Goal: Task Accomplishment & Management: Manage account settings

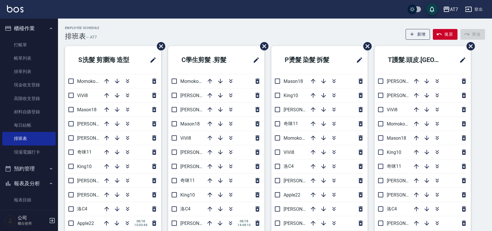
scroll to position [11, 0]
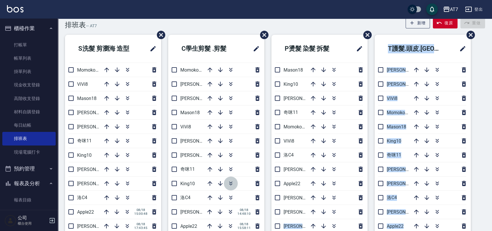
click at [231, 185] on icon "button" at bounding box center [230, 185] width 3 height 2
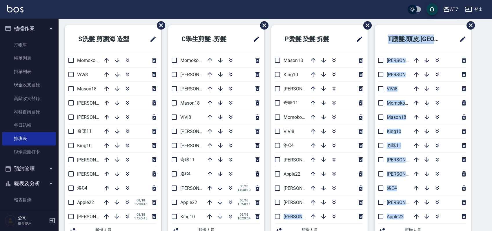
scroll to position [127, 0]
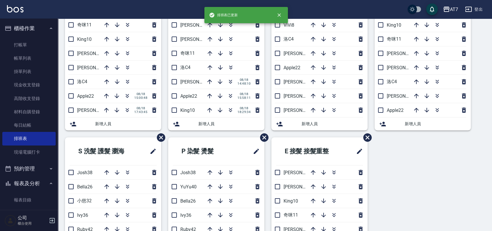
click at [60, 129] on div "S洗髮 剪瀏海 造型 Momoko12 ViVi8 Mason18 伊蕾2 RAY 5 奇咪11 King10 郭郭9 泰拉7 洛C4 Apple22 08/…" at bounding box center [109, 28] width 103 height 219
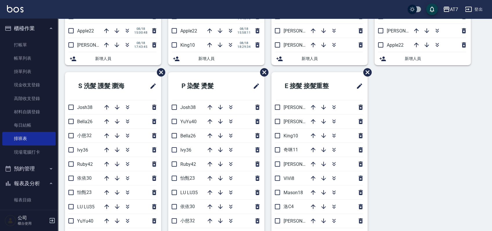
scroll to position [205, 0]
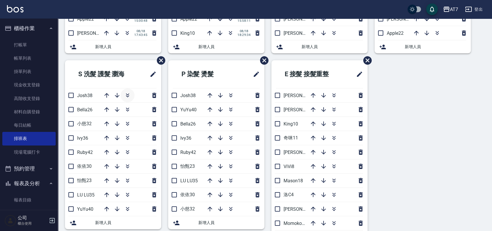
click at [129, 93] on icon "button" at bounding box center [127, 95] width 7 height 7
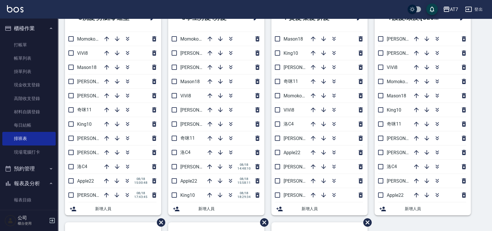
scroll to position [50, 0]
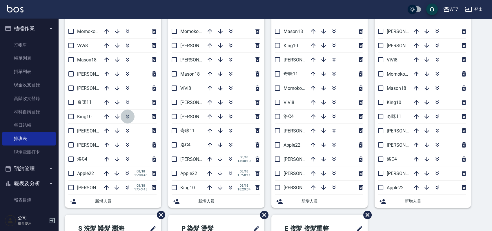
click at [124, 115] on icon "button" at bounding box center [127, 116] width 7 height 7
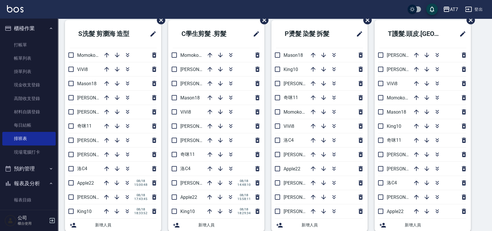
scroll to position [39, 0]
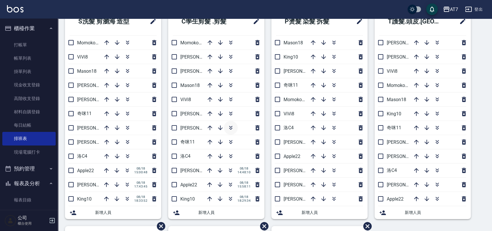
click at [230, 126] on icon "button" at bounding box center [230, 127] width 7 height 7
click at [211, 185] on icon "button" at bounding box center [209, 184] width 7 height 7
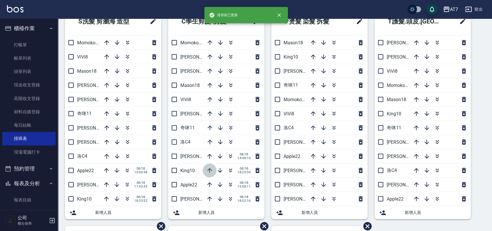
click at [209, 169] on icon "button" at bounding box center [209, 170] width 7 height 7
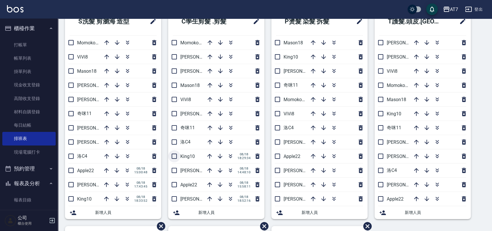
click at [179, 156] on input "checkbox" at bounding box center [174, 156] width 12 height 12
click at [173, 156] on input "checkbox" at bounding box center [174, 156] width 12 height 12
checkbox input "false"
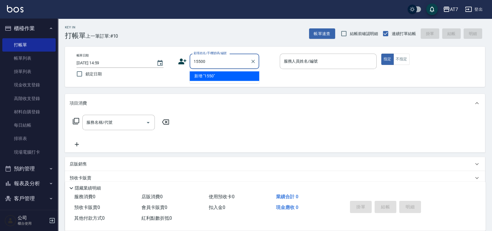
type input "15500"
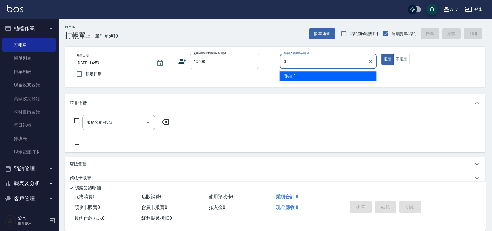
type input "韻如-3"
type button "true"
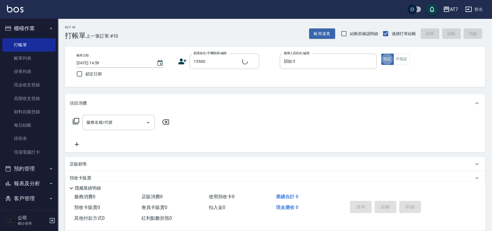
type input "公司/公司15500/15500"
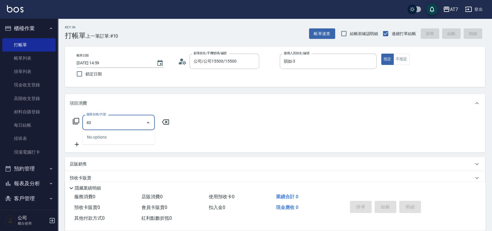
type input "400"
type input "150"
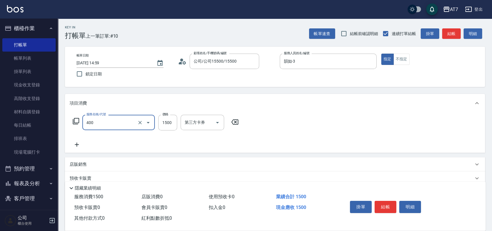
type input "染髮(400)"
type input "1"
type input "0"
type input "128"
type input "120"
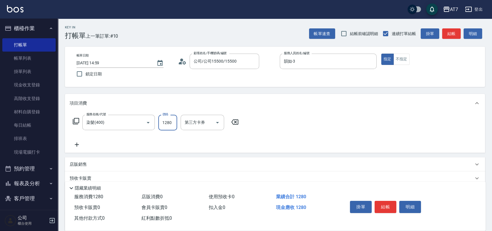
type input "1280"
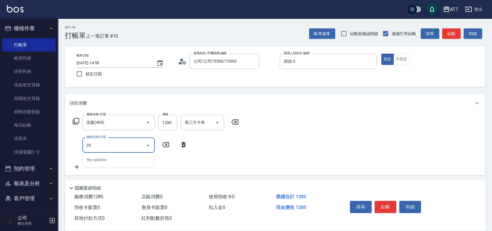
type input "204"
type input "170"
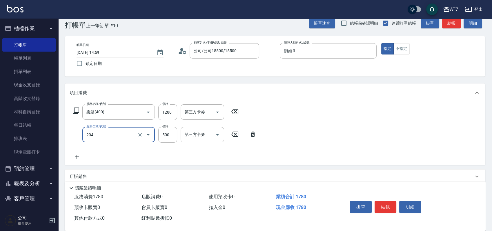
scroll to position [77, 0]
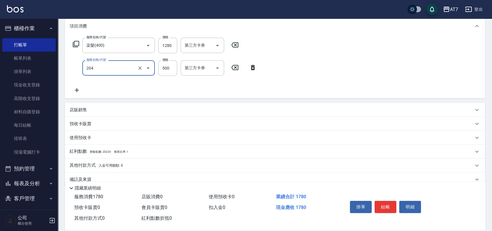
type input "補燙&局部燙(204)"
drag, startPoint x: 169, startPoint y: 166, endPoint x: 171, endPoint y: 160, distance: 5.8
click at [169, 166] on div "其他付款方式 入金可用餘額: 0" at bounding box center [272, 165] width 404 height 6
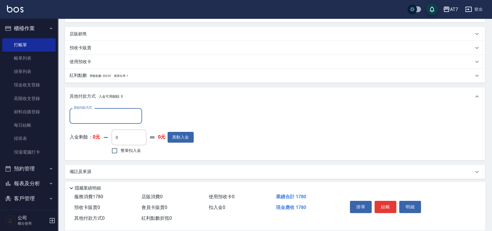
scroll to position [155, 0]
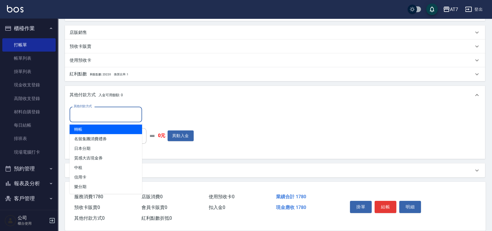
click at [104, 116] on input "其他付款方式" at bounding box center [105, 114] width 67 height 10
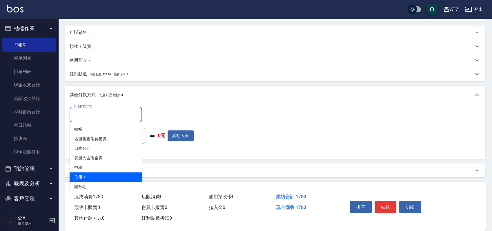
click at [91, 173] on span "信用卡" at bounding box center [106, 178] width 73 height 10
type input "信用卡"
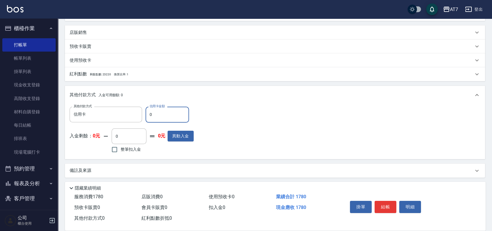
click at [149, 115] on input "0" at bounding box center [168, 115] width 44 height 16
type input "170"
type input "160"
type input "1780"
type input "0"
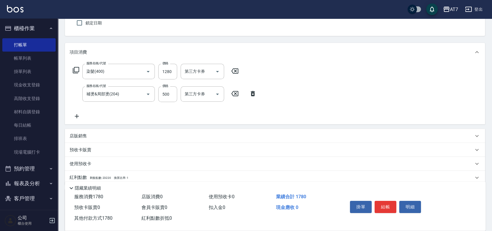
scroll to position [0, 0]
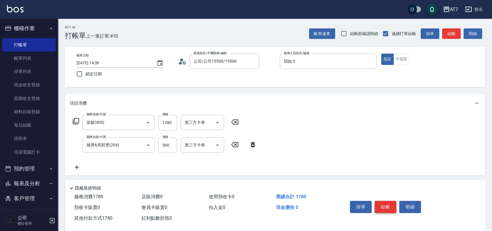
type input "1780"
click at [388, 211] on button "結帳" at bounding box center [386, 207] width 22 height 12
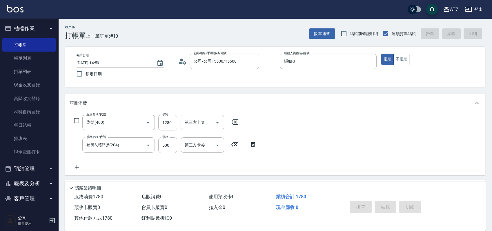
type input "2025/08/18 19:42"
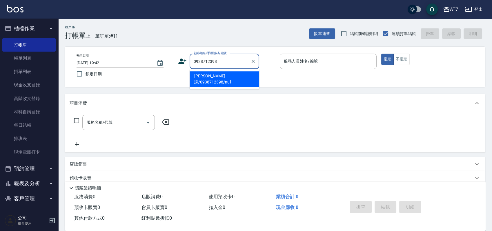
type input "[PERSON_NAME]譯/0938712398/null"
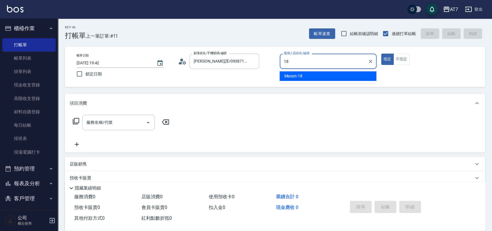
type input "Mason-18"
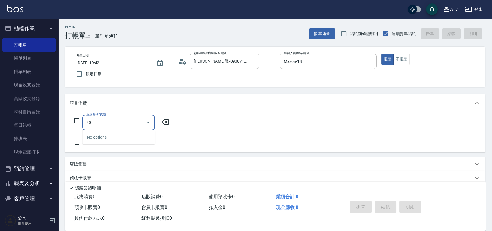
type input "401"
type input "150"
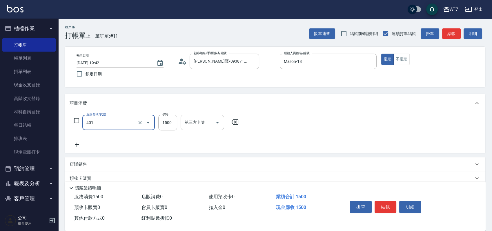
type input "染髮(互助)(401)"
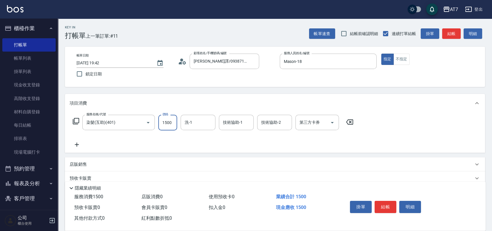
type input "1"
type input "0"
type input "15"
type input "10"
type input "1599"
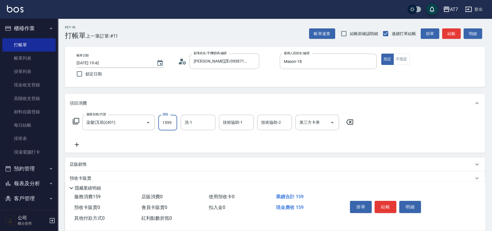
type input "150"
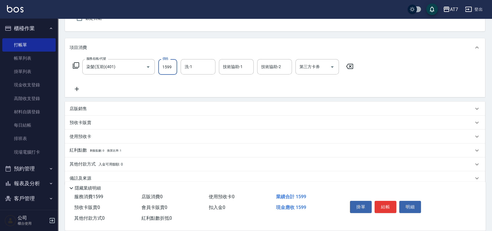
scroll to position [65, 0]
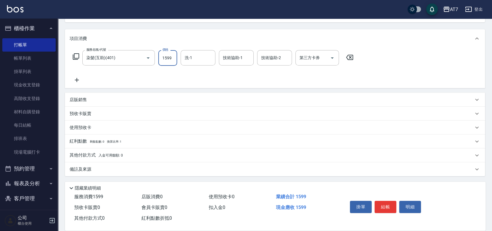
type input "1599"
type input "[PERSON_NAME]-38"
click at [390, 205] on button "結帳" at bounding box center [386, 207] width 22 height 12
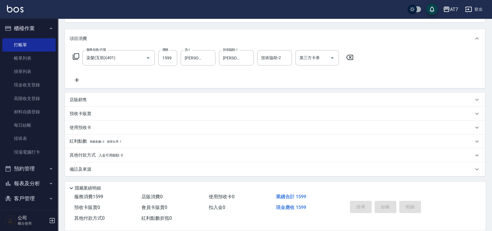
type input "2025/08/18 19:43"
type input "0"
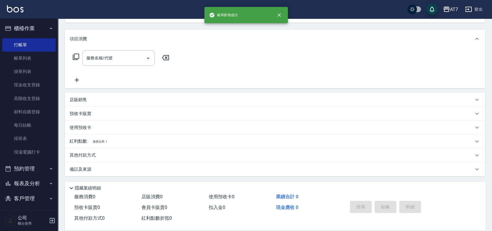
scroll to position [56, 0]
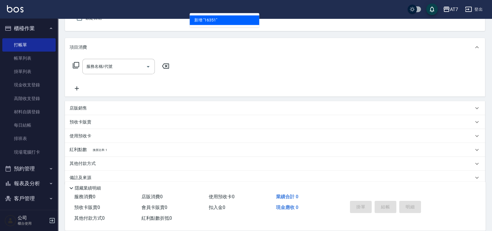
type input "16351"
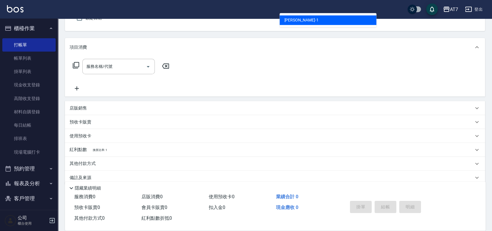
type input "[PERSON_NAME]-1"
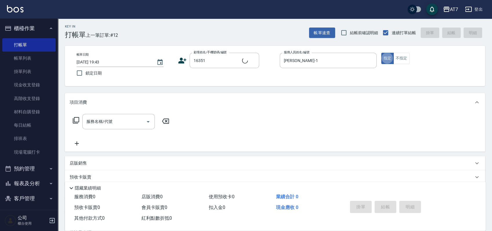
scroll to position [0, 0]
type input "公司/公司16351/16351"
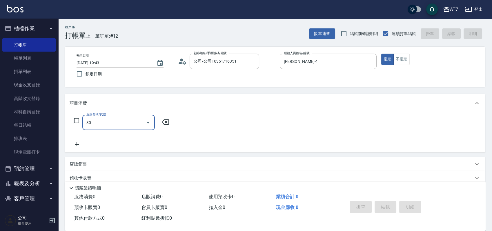
type input "302"
type input "30"
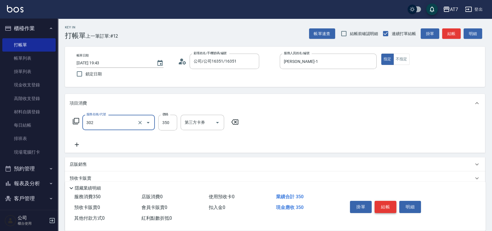
type input "剪髮(302)"
click at [390, 205] on button "結帳" at bounding box center [386, 207] width 22 height 12
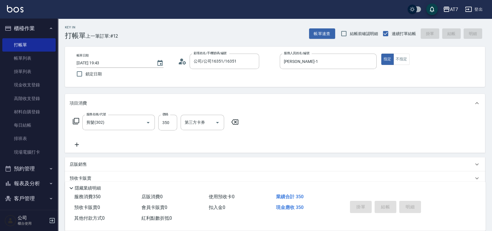
type input "0"
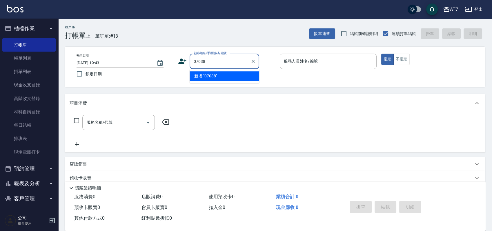
type input "07038"
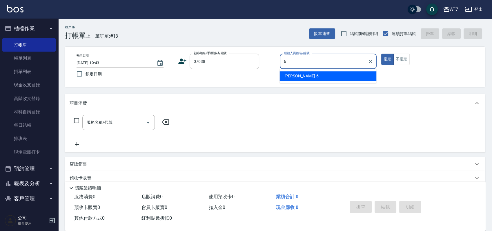
type input "[PERSON_NAME]-6"
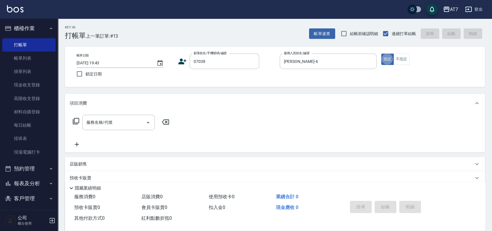
type input "公司/公司07038/07038"
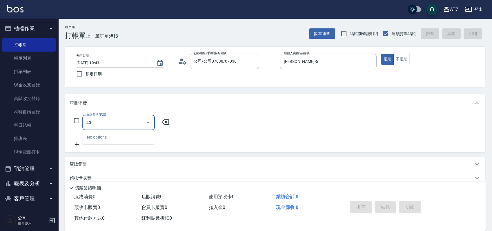
type input "401"
type input "150"
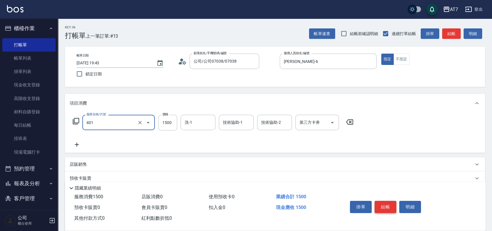
type input "染髮(互助)(401)"
type input "1"
type input "0"
type input "148"
type input "140"
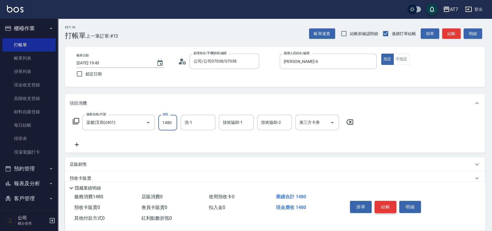
type input "1480"
type input "小慈-32"
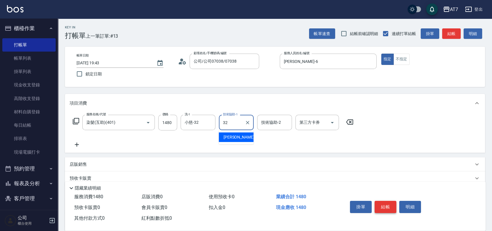
type input "小慈-32"
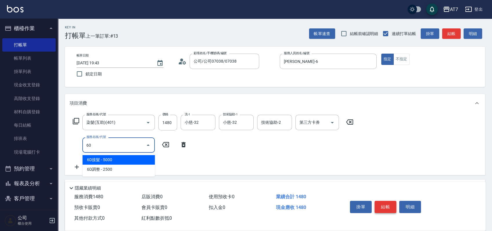
type input "609"
type input "390"
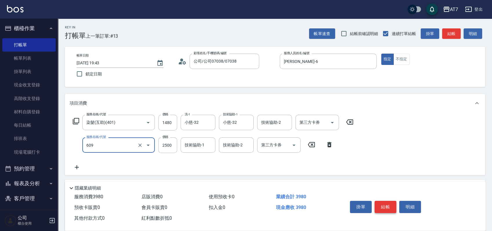
type input "鉑金護髮M（自領(609)"
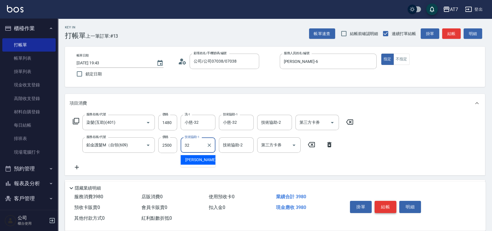
type input "小慈-32"
click at [167, 143] on input "2500" at bounding box center [167, 146] width 19 height 16
type input "2"
type input "140"
type input "24"
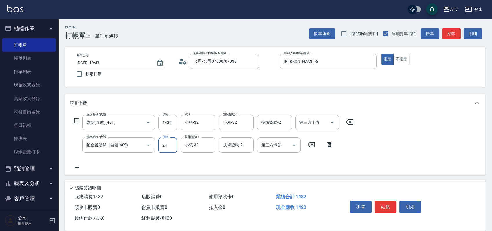
type input "150"
type input "248"
type input "170"
type input "2480"
type input "390"
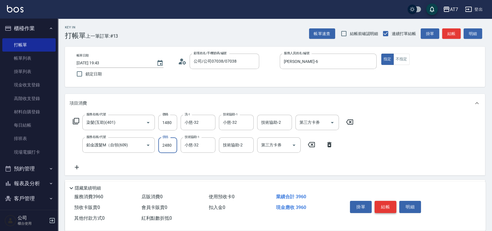
type input "2480"
click at [385, 201] on button "結帳" at bounding box center [386, 207] width 22 height 12
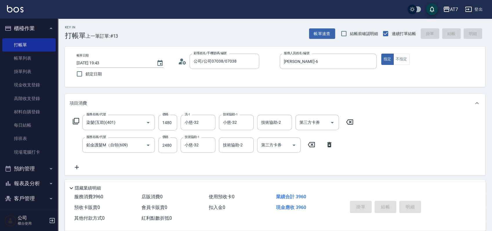
type input "2025/08/18 19:44"
type input "0"
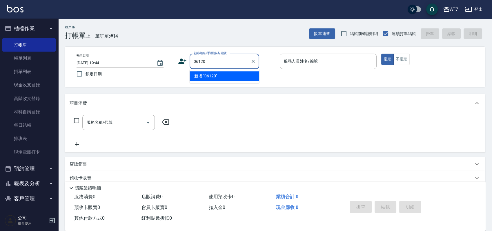
type input "06120"
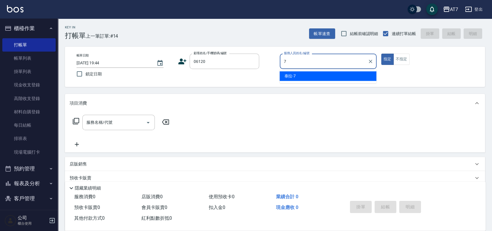
type input "[PERSON_NAME]-7"
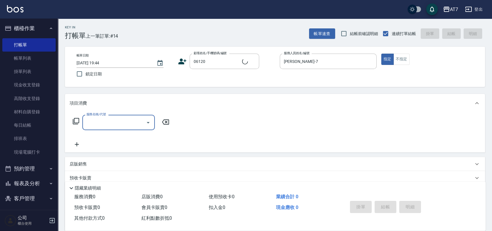
type input "公司單/06120-1/06120"
type input "401"
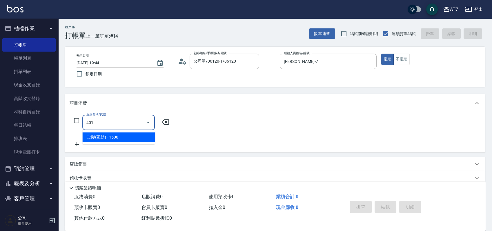
type input "150"
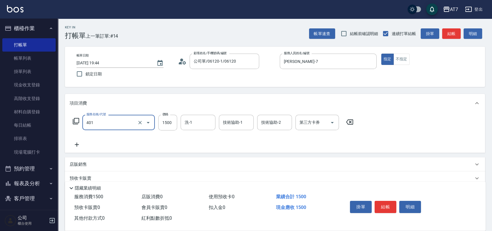
type input "染髮(互助)(401)"
type input "2"
type input "0"
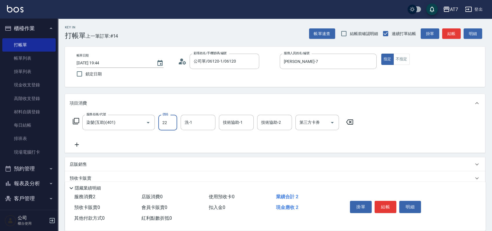
type input "228"
type input "220"
type input "2280"
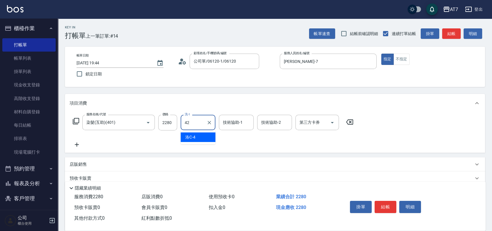
type input "Ruby-42"
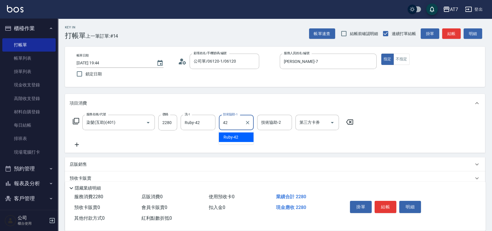
type input "Ruby-42"
click at [384, 201] on button "結帳" at bounding box center [386, 207] width 22 height 12
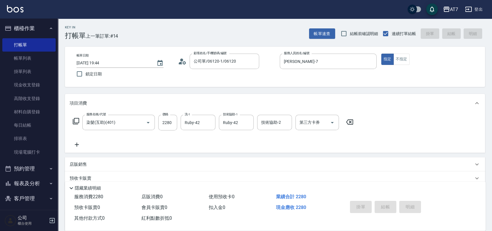
type input "0"
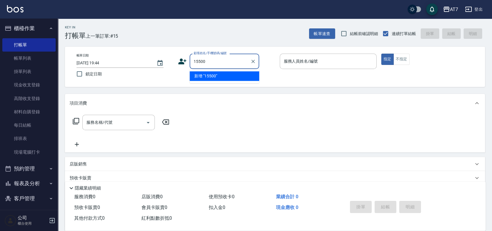
type input "15500"
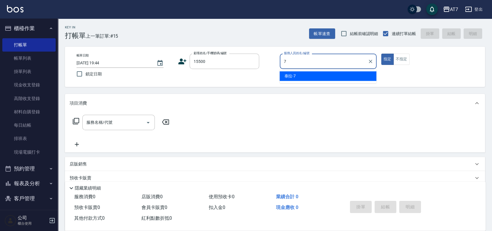
type input "[PERSON_NAME]-7"
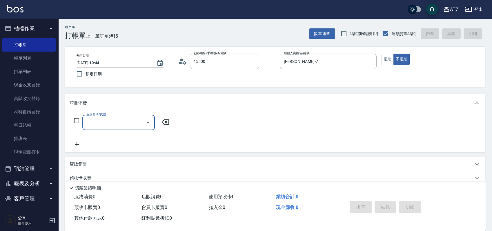
type input "公司/公司15500/15500"
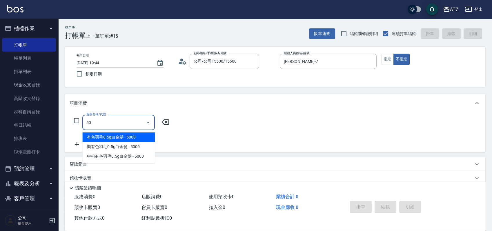
type input "501"
type input "30"
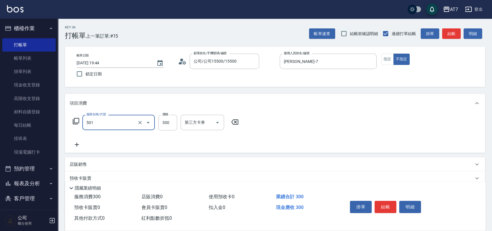
type input "洗髮(互助)(501)"
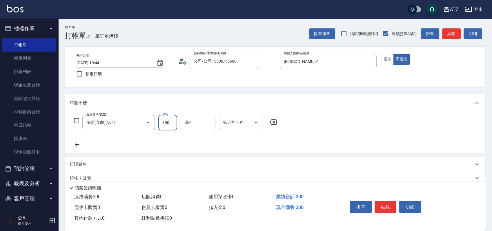
type input "0"
type input "25"
type input "20"
type input "250"
type input "Ruby-42"
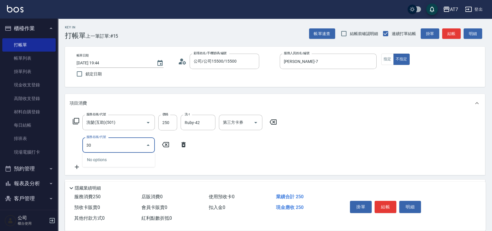
type input "302"
type input "60"
type input "剪髮(302)"
click at [388, 209] on button "結帳" at bounding box center [386, 207] width 22 height 12
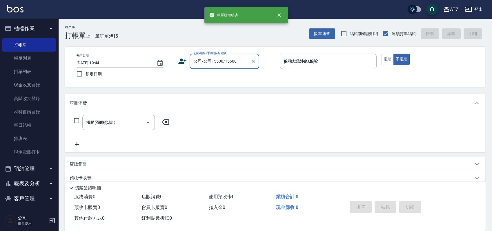
type input "0"
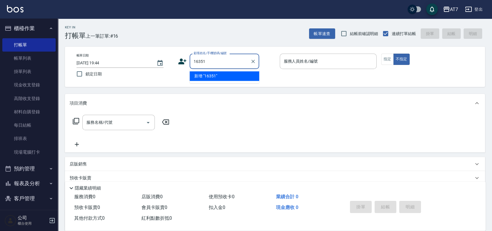
type input "16351"
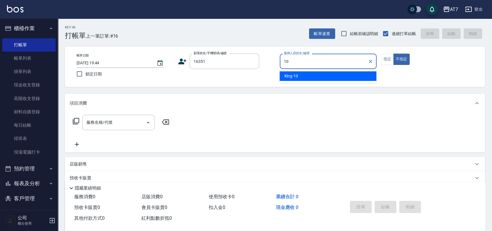
type input "10"
type button "false"
type input "[PERSON_NAME]-10"
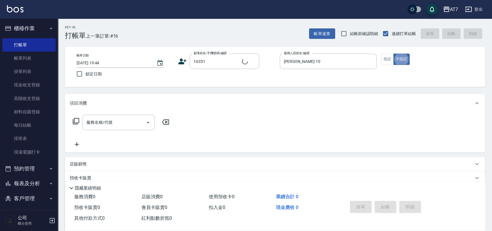
type input "公司/公司16351/16351"
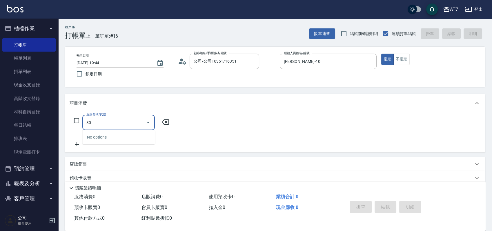
type input "801"
type input "40"
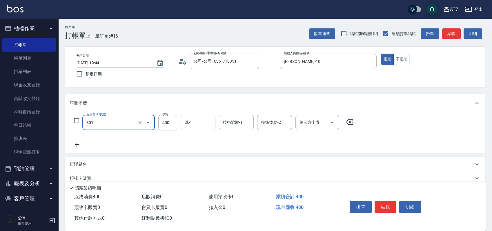
type input "自購-葉綠素洗髮(互助)(801)"
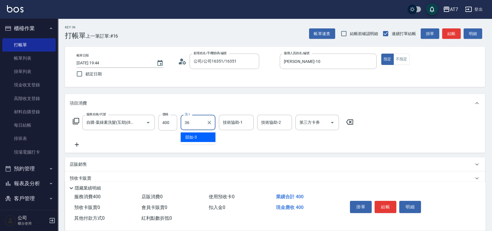
type input "Ivy-36"
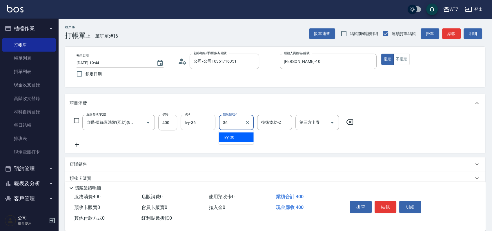
type input "Ivy-36"
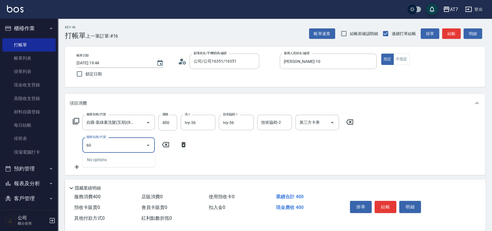
type input "6"
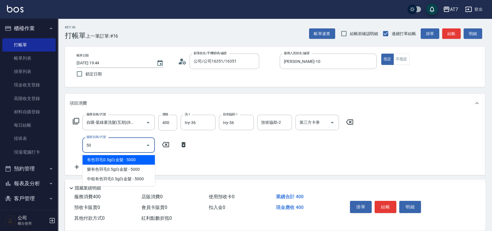
type input "503"
type input "50"
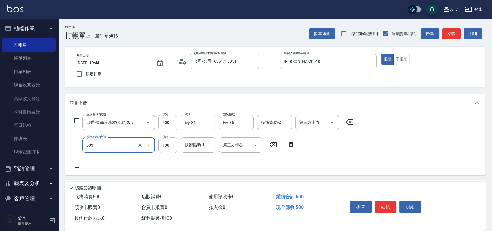
type input "精油-快速修護髮(互助)(503)"
type input "1"
type input "40"
type input "120"
type input "50"
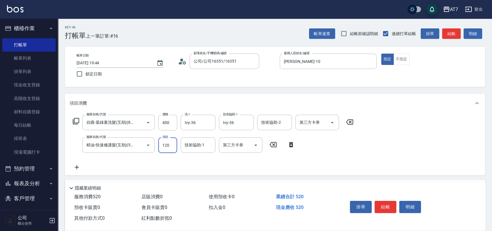
type input "120"
type input "Ivy-36"
click at [384, 208] on button "結帳" at bounding box center [386, 207] width 22 height 12
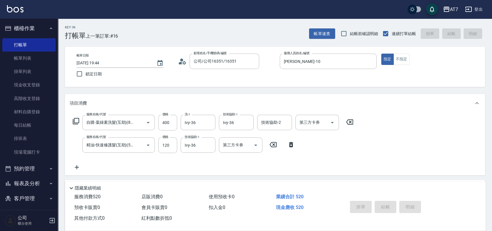
type input "2025/08/18 19:45"
type input "0"
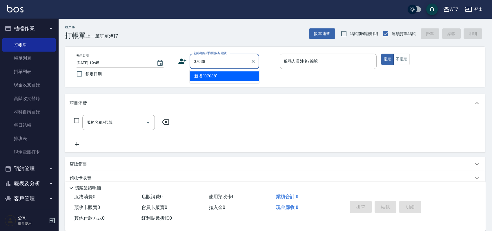
type input "07038"
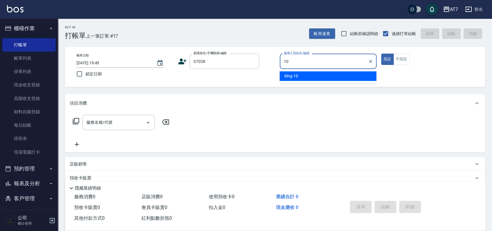
type input "[PERSON_NAME]-10"
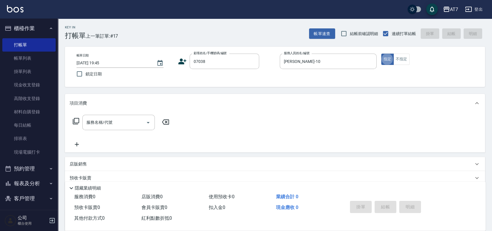
type input "公司/公司07038/07038"
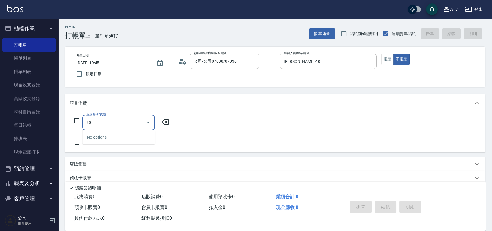
type input "501"
type input "30"
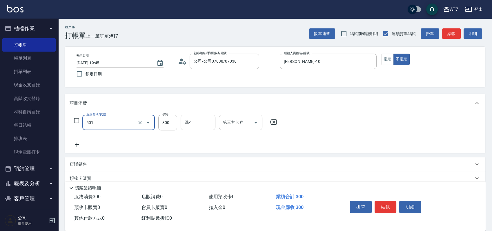
type input "洗髮(互助)(501)"
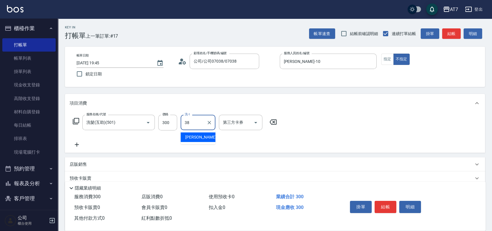
type input "[PERSON_NAME]-38"
click at [391, 205] on button "結帳" at bounding box center [386, 207] width 22 height 12
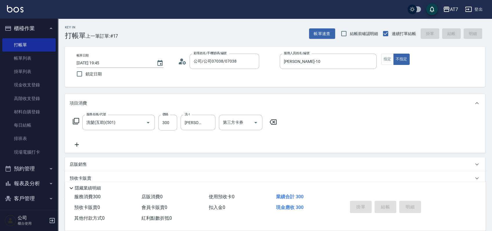
type input "0"
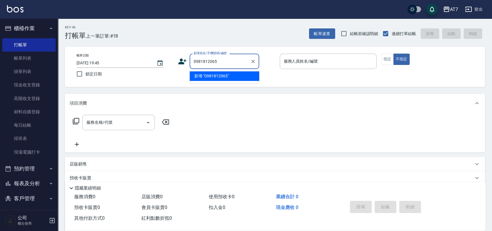
type input "0981812065"
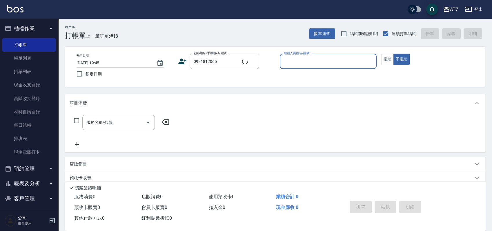
type input "1"
type input "[PERSON_NAME]/0981812065/06647"
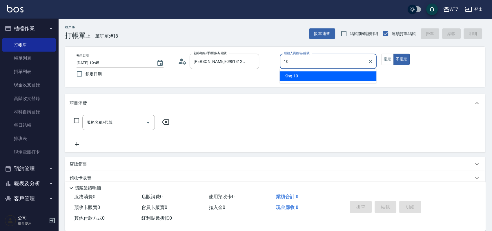
type input "[PERSON_NAME]-10"
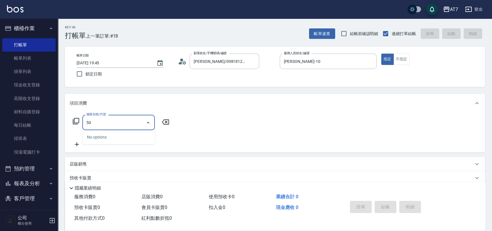
type input "501"
type input "30"
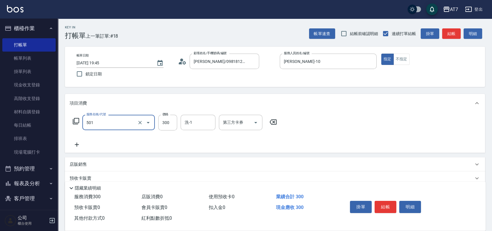
type input "洗髮(互助)(501)"
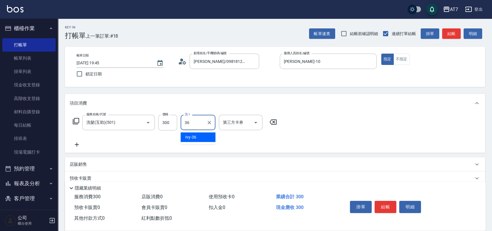
type input "Ivy-36"
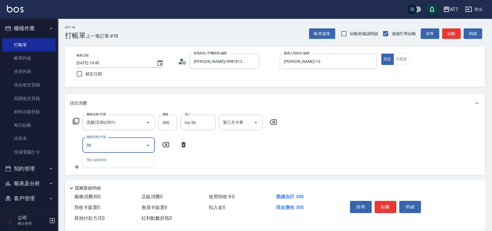
type input "301"
type input "60"
type input "學生剪髮(301)"
click at [387, 205] on button "結帳" at bounding box center [386, 207] width 22 height 12
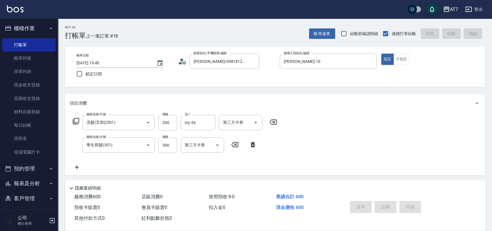
type input "0"
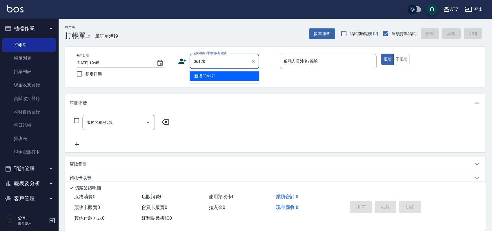
type input "06120"
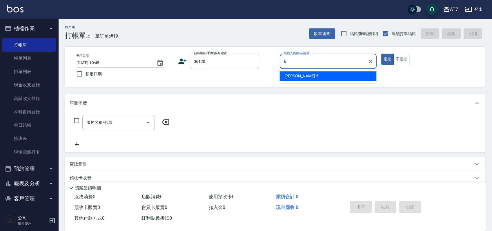
type input "[PERSON_NAME]-6"
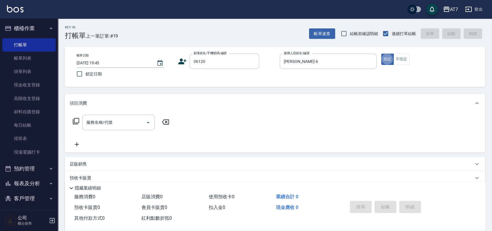
type input "公司單/06120-1/06120"
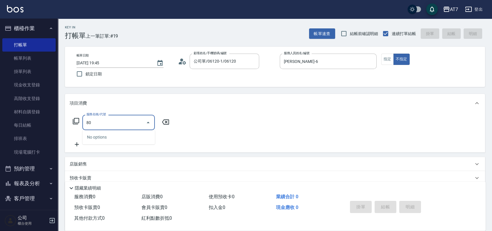
type input "801"
type input "40"
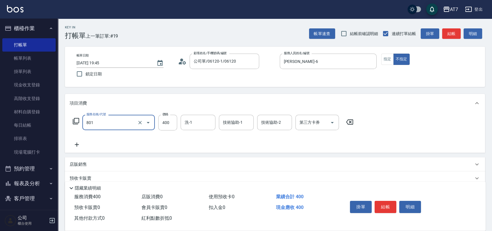
type input "自購-葉綠素洗髮(互助)(801)"
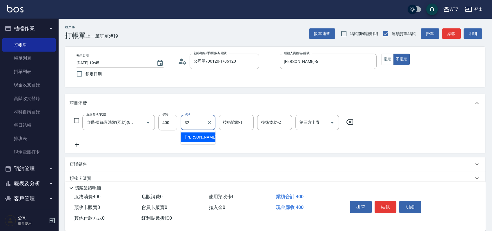
type input "小慈-32"
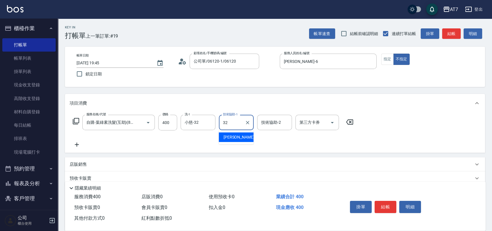
type input "小慈-32"
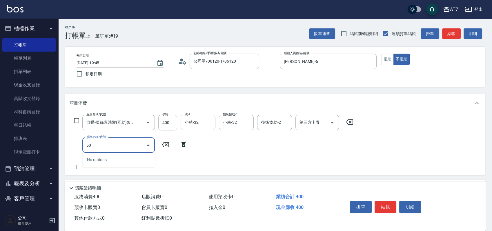
type input "502"
type input "50"
type input "40"
type input "潤絲(504)"
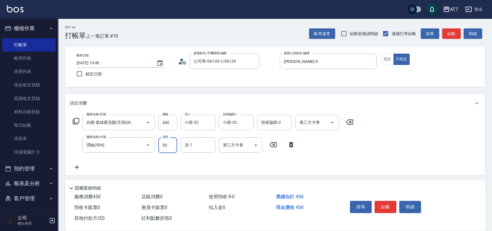
type input "50"
type input "小慈-32"
click at [387, 205] on button "結帳" at bounding box center [386, 207] width 22 height 12
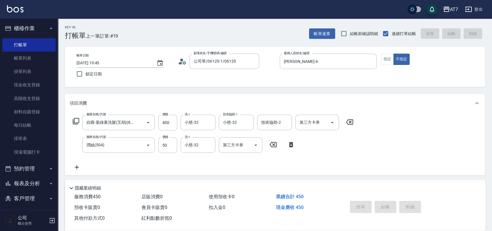
type input "2025/08/18 19:46"
type input "0"
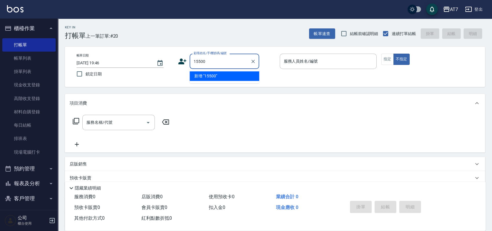
type input "15500"
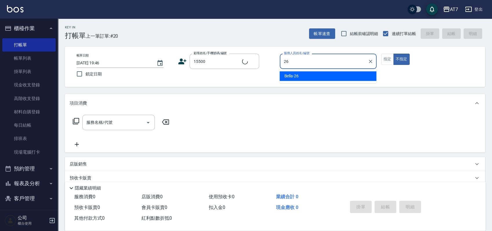
type input "26"
type input "公司/公司15500/15500"
type input "Bella-26"
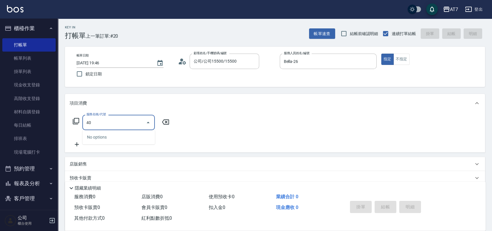
type input "400"
type input "150"
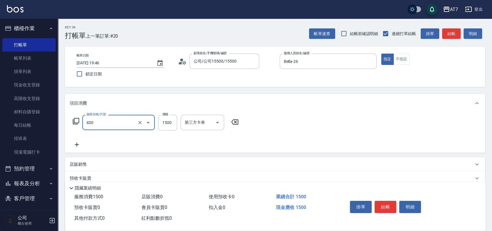
type input "染髮(400)"
type input "0"
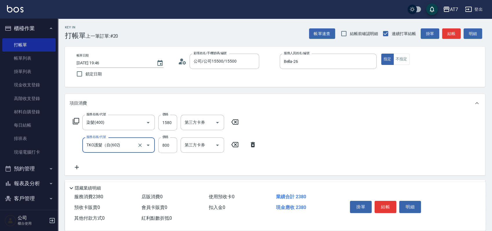
click at [387, 205] on button "結帳" at bounding box center [386, 207] width 22 height 12
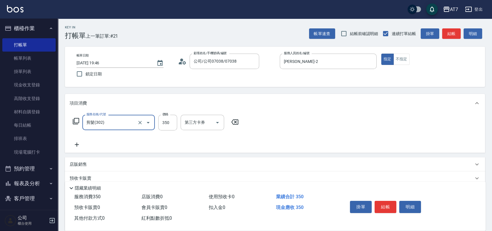
click at [387, 205] on button "結帳" at bounding box center [386, 207] width 22 height 12
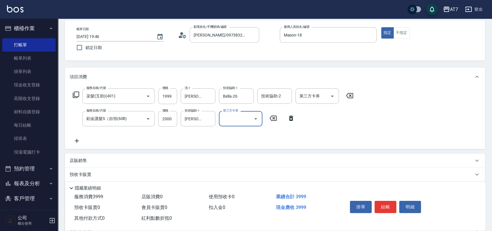
scroll to position [39, 0]
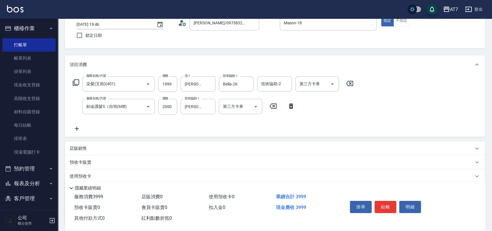
click at [342, 148] on div "店販銷售" at bounding box center [272, 149] width 404 height 6
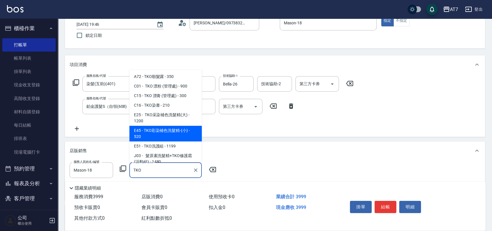
click at [185, 131] on span "E45 - TKO彩染補色洗髮精-(小) - 520" at bounding box center [165, 134] width 73 height 16
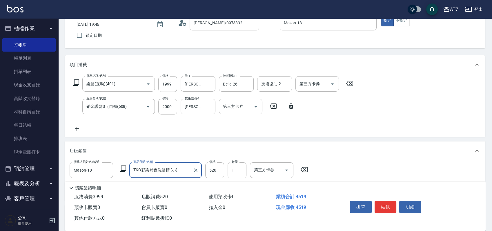
scroll to position [137, 0]
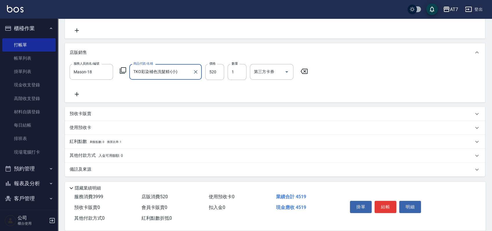
click at [135, 156] on div "其他付款方式 入金可用餘額: 0" at bounding box center [272, 156] width 404 height 6
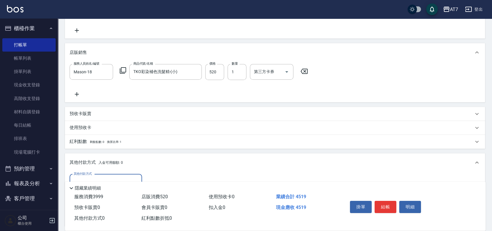
scroll to position [205, 0]
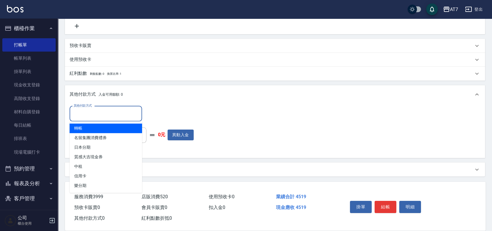
click at [103, 118] on input "其他付款方式" at bounding box center [105, 114] width 67 height 10
click at [111, 131] on span "轉帳" at bounding box center [106, 129] width 73 height 10
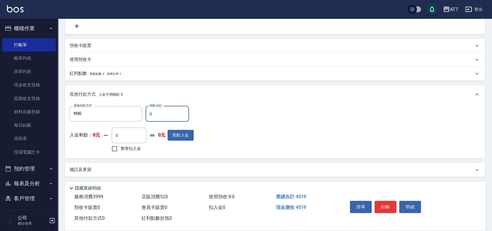
click at [149, 110] on input "0" at bounding box center [168, 114] width 44 height 16
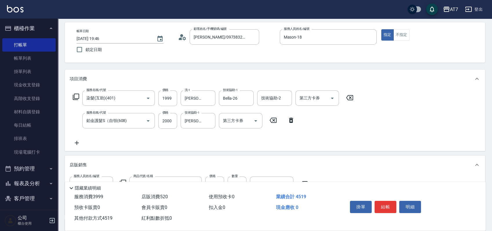
scroll to position [0, 0]
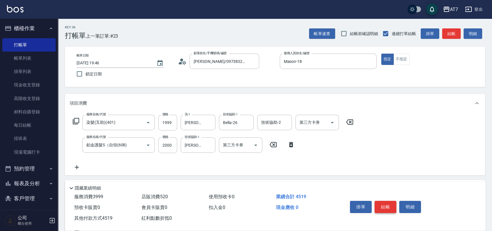
click at [387, 205] on button "結帳" at bounding box center [386, 207] width 22 height 12
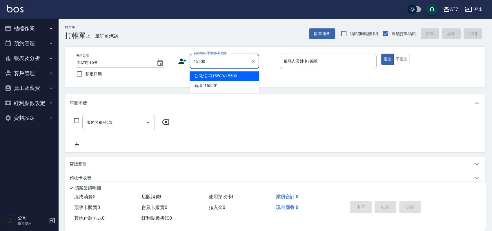
type input "公司/公司15500/15500"
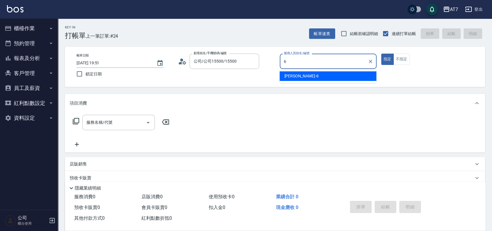
type input "[PERSON_NAME]-6"
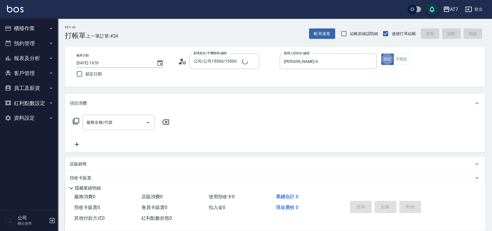
type button "true"
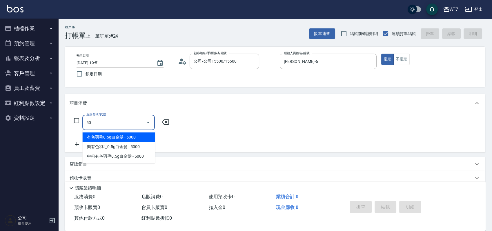
type input "501"
type input "30"
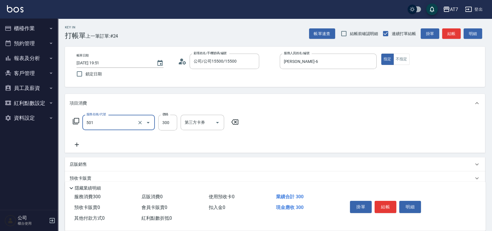
type input "洗髮(互助)(501)"
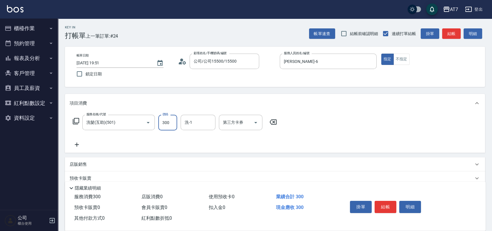
type input "0"
type input "25"
type input "20"
type input "250"
type input "[PERSON_NAME]-10"
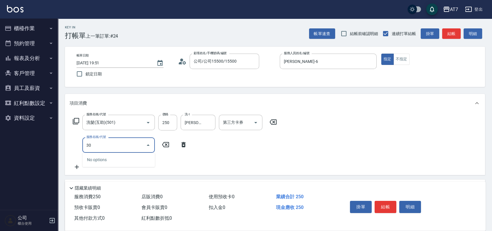
type input "302"
type input "60"
type input "20"
type input "304"
type input "70"
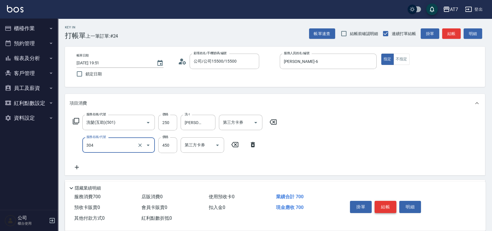
type input "A+級剪髮(304)"
click at [389, 207] on button "結帳" at bounding box center [386, 207] width 22 height 12
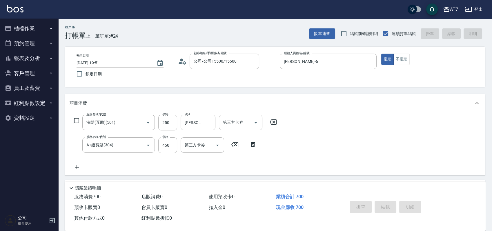
type input "0"
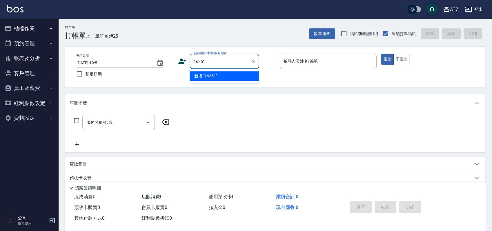
type input "16351"
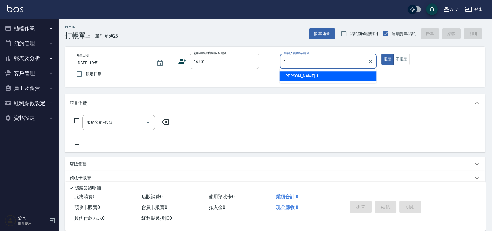
type input "[PERSON_NAME]-1"
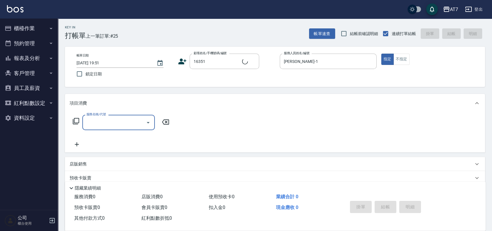
type input "公司/公司16351/16351"
type input "302"
type input "30"
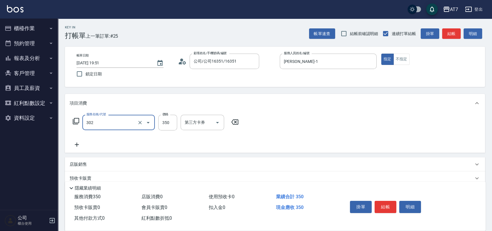
type input "剪髮(302)"
click at [380, 207] on button "結帳" at bounding box center [386, 207] width 22 height 12
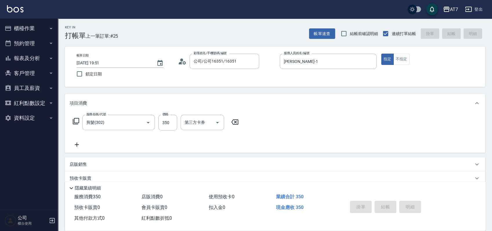
type input "0"
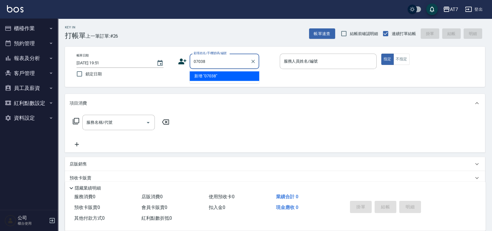
type input "07038"
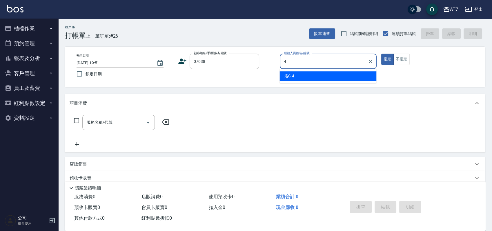
type input "洛C-4"
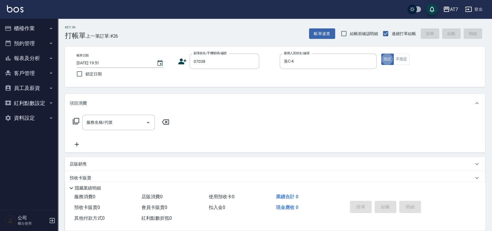
type input "公司/公司07038/07038"
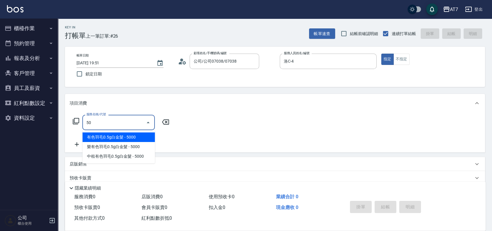
type input "501"
type input "30"
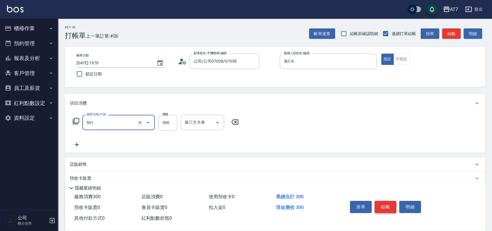
type input "洗髮(互助)(501)"
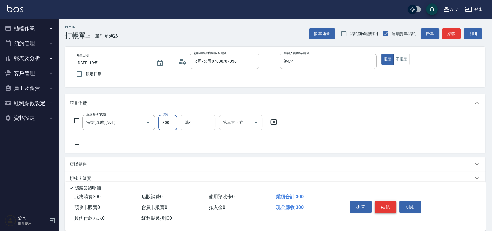
type input "0"
type input "25"
type input "20"
type input "250"
type input "YuYu-40"
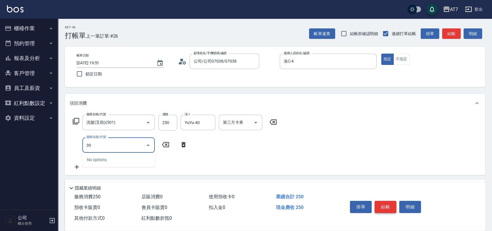
type input "302"
type input "60"
type input "剪髮(302)"
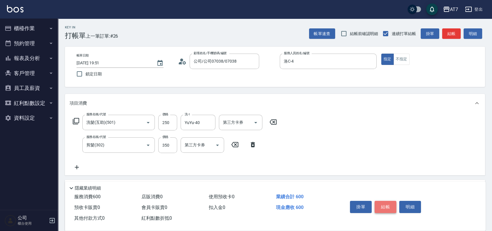
click at [380, 207] on button "結帳" at bounding box center [386, 207] width 22 height 12
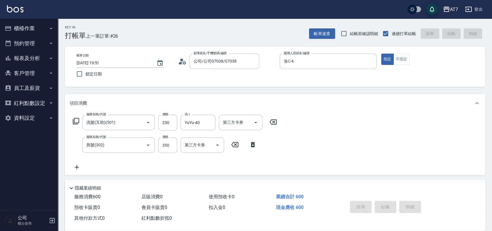
type input "[DATE] 19:52"
type input "0"
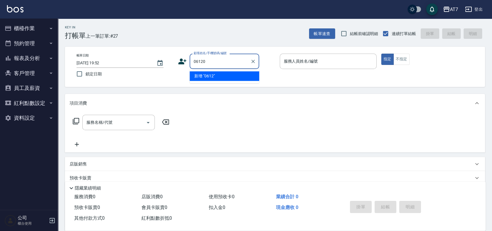
type input "06120"
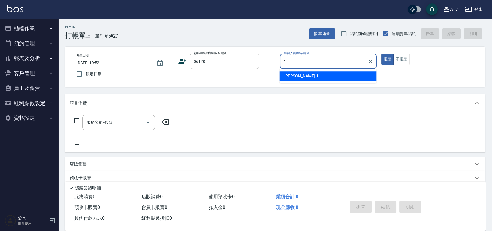
type input "[PERSON_NAME]-1"
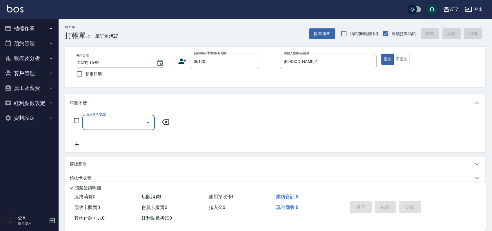
type input "公司單/06120-1/06120"
type input "305"
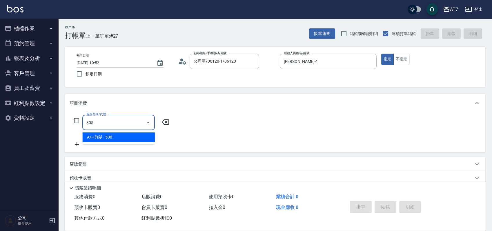
type input "50"
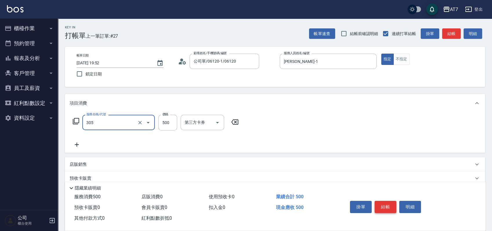
type input "A++剪髮(305)"
type input "0"
type input "65"
type input "60"
type input "650"
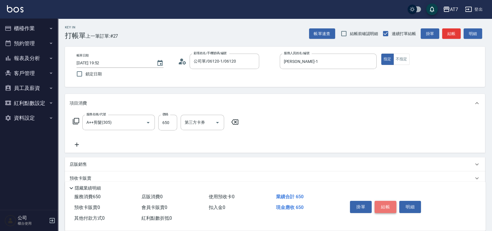
click at [381, 207] on button "結帳" at bounding box center [386, 207] width 22 height 12
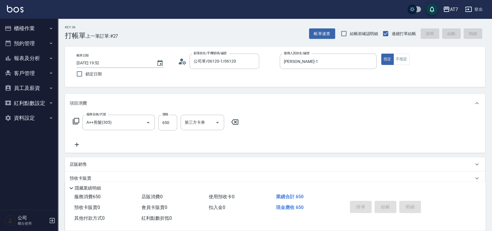
type input "0"
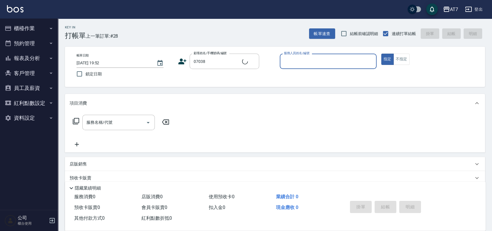
type input "公司/公司07038/07038"
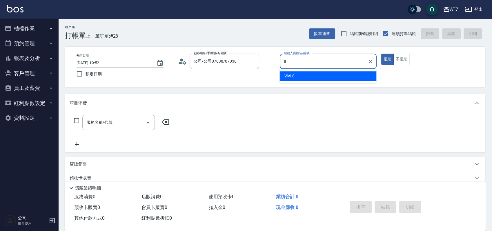
type input "ViVi-8"
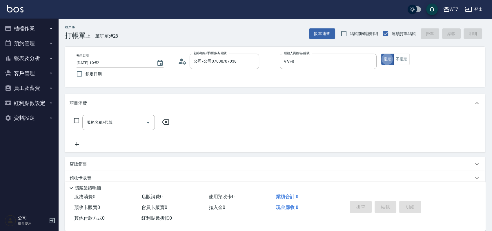
click at [102, 163] on div "店販銷售" at bounding box center [272, 164] width 404 height 6
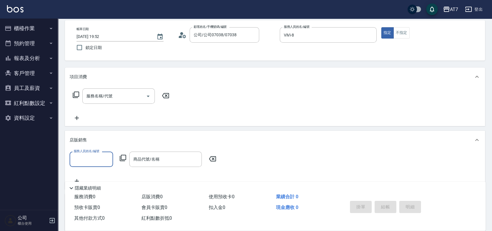
scroll to position [39, 0]
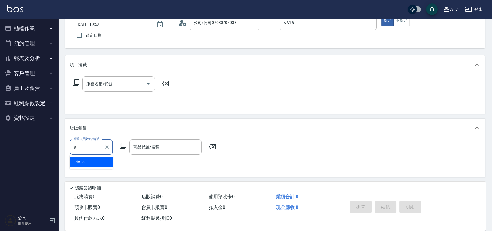
type input "ViVi-8"
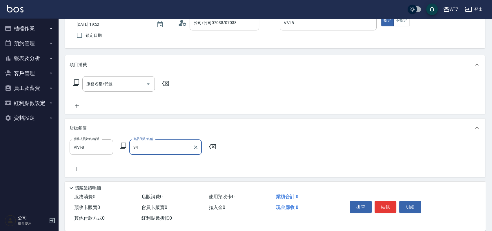
type input "9"
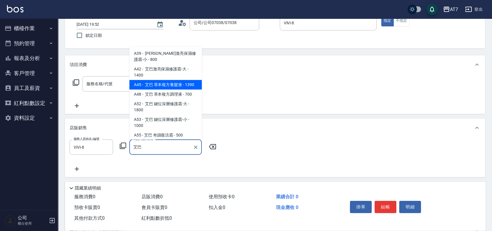
scroll to position [25, 0]
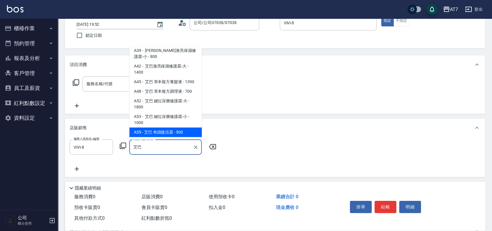
click at [158, 144] on input "艾巴" at bounding box center [161, 147] width 59 height 10
type input "艾"
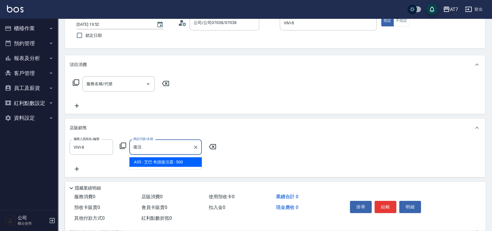
type input "艾巴 奇蹟復活霜"
type input "50"
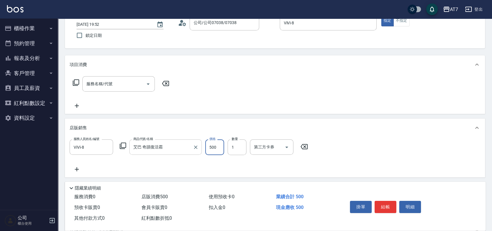
type input "4"
type input "0"
type input "45"
type input "40"
type input "450"
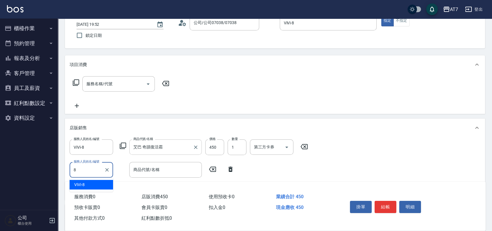
type input "ViVi-8"
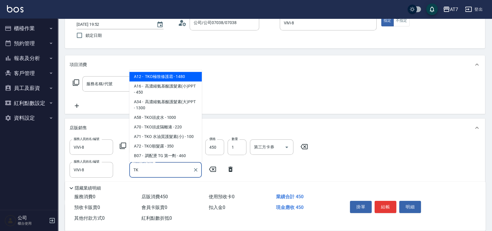
type input "TKO"
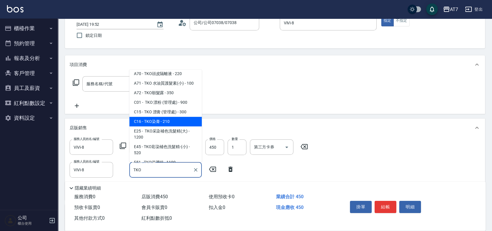
scroll to position [39, 0]
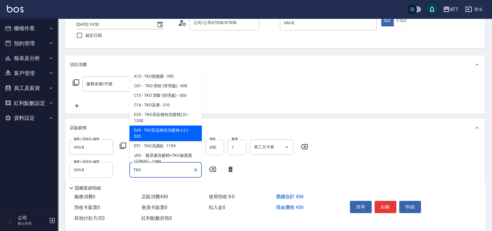
click at [171, 136] on span "E45 - TKO彩染補色洗髮精-(小) - 520" at bounding box center [165, 134] width 73 height 16
type input "90"
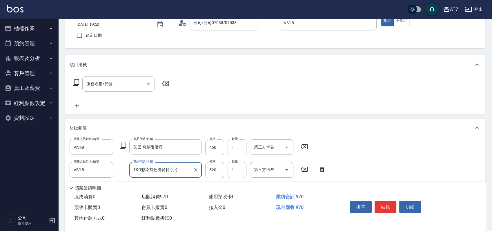
type input "TKO彩染補色洗髮精-(小)"
type input "4"
type input "40"
type input "468"
type input "90"
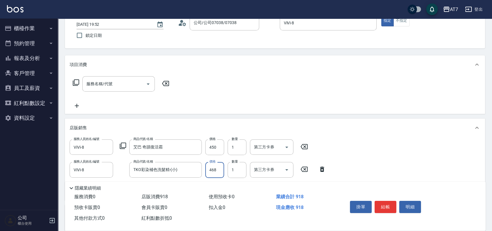
type input "468"
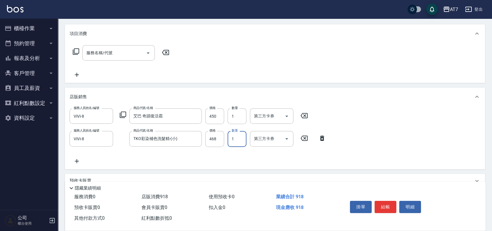
scroll to position [116, 0]
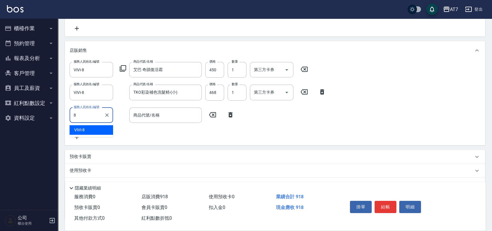
type input "ViVi-8"
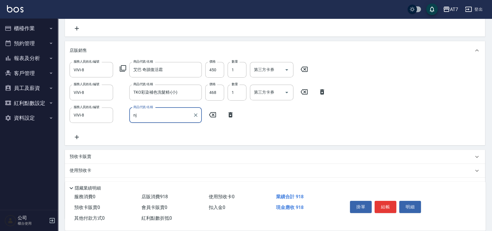
type input "n"
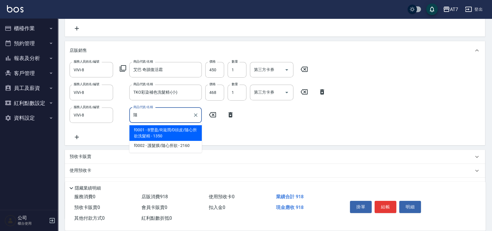
type input "B豐盈/R滋潤/D頭皮/隨心所欲洗髮精"
type input "220"
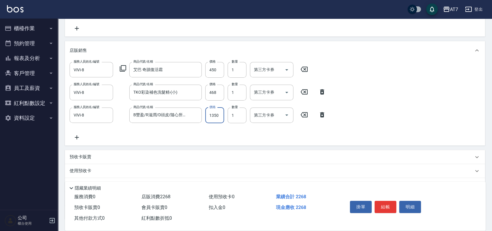
type input "1"
type input "90"
type input "180"
type input "100"
type input "1800"
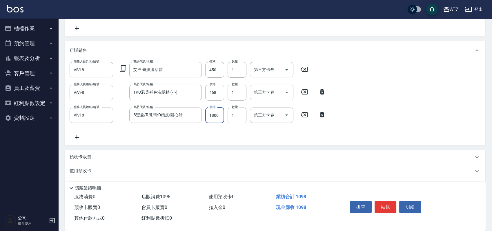
type input "270"
type input "1800"
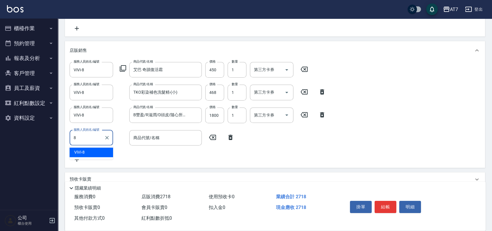
type input "ViVi-8"
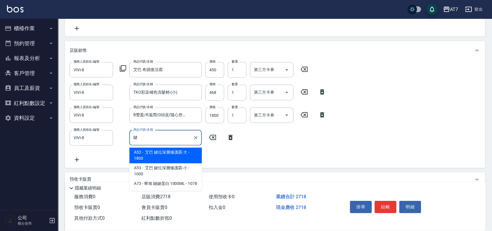
type input "艾巴 鍵位深層修護霜-大"
type input "450"
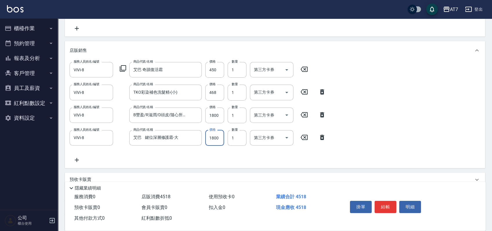
type input "1"
type input "270"
type input "162"
type input "280"
type input "1620"
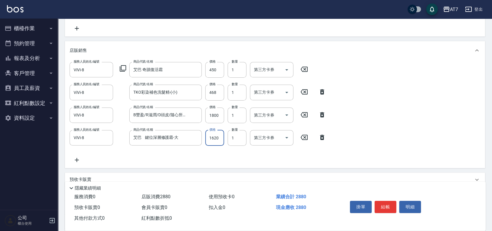
type input "430"
type input "1620"
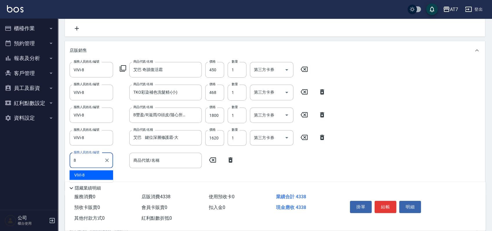
type input "ViVi-8"
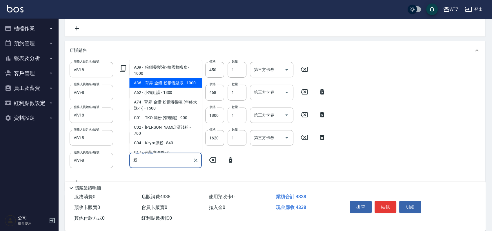
type input "育昇-金鑽-粉鑽養髮液"
type input "530"
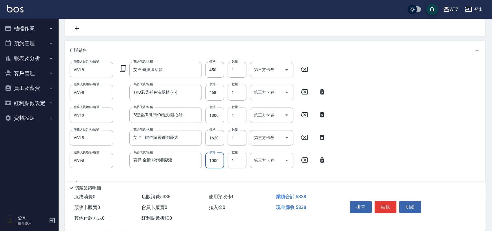
type input "9"
type input "430"
type input "90"
type input "440"
type input "900"
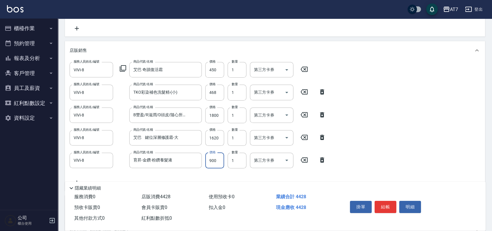
type input "520"
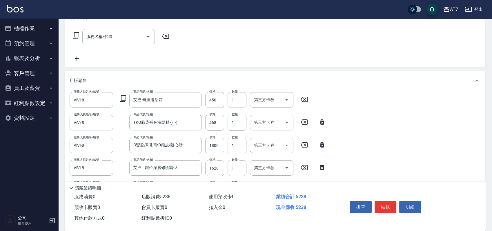
scroll to position [0, 0]
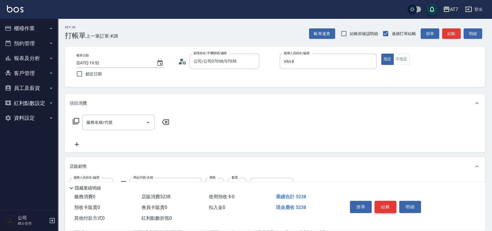
type input "900"
click at [382, 211] on button "結帳" at bounding box center [386, 207] width 22 height 12
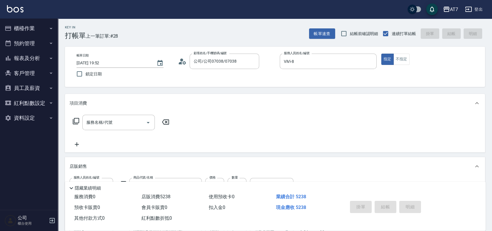
type input "[DATE] 19:55"
type input "0"
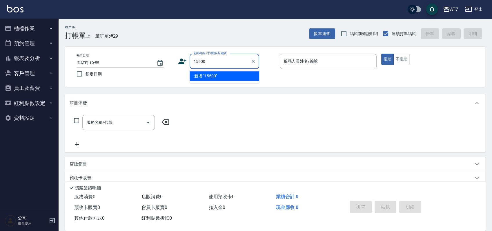
type input "15500"
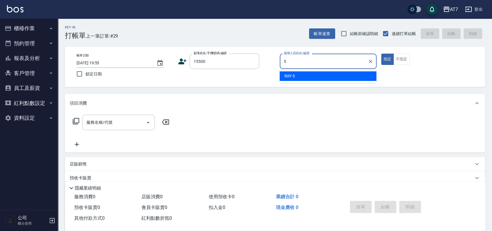
type input "[PERSON_NAME] -5"
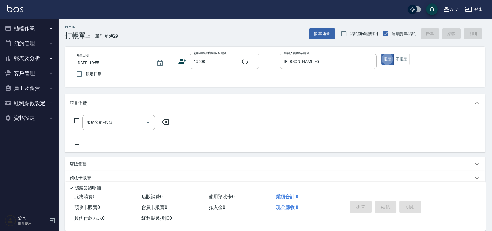
type input "公司/公司15500/15500"
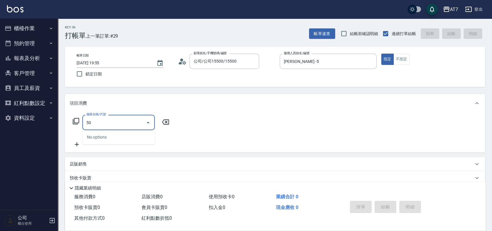
type input "500"
type input "30"
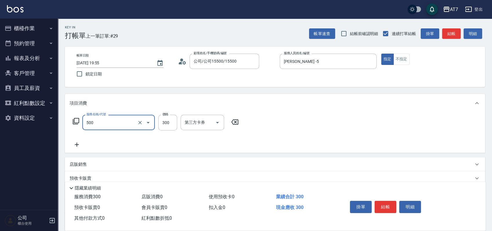
type input "洗髮(500)"
type input "0"
type input "25"
type input "20"
type input "250"
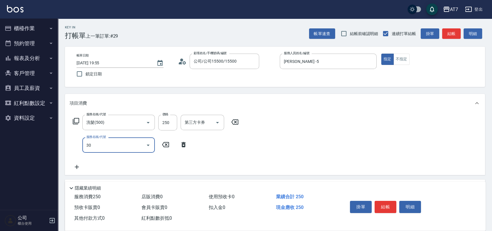
type input "302"
type input "60"
type input "剪髮(302)"
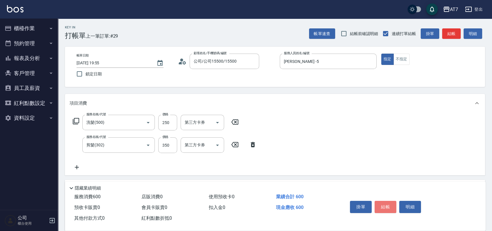
click at [380, 210] on button "結帳" at bounding box center [386, 207] width 22 height 12
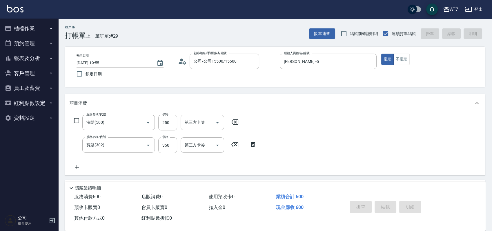
type input "0"
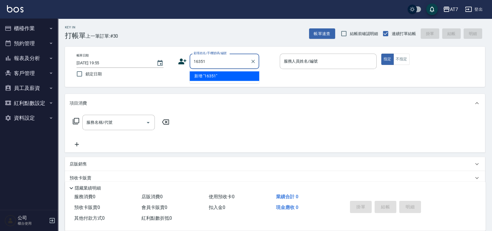
type input "16351"
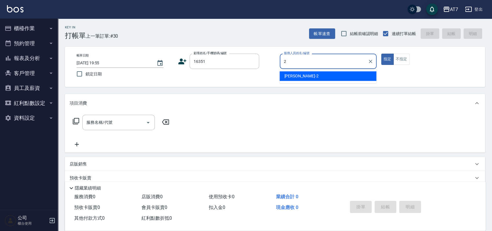
type input "[PERSON_NAME]-2"
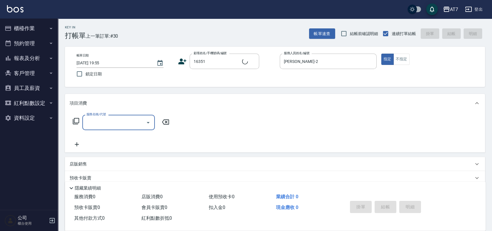
type input "公司/公司16351/16351"
type input "301"
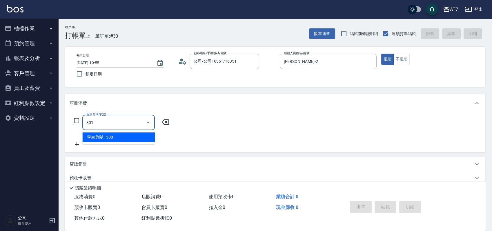
type input "30"
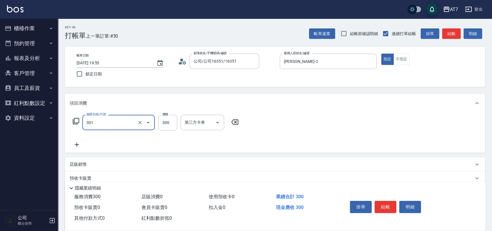
type input "學生剪髮(301)"
click at [380, 210] on button "結帳" at bounding box center [386, 207] width 22 height 12
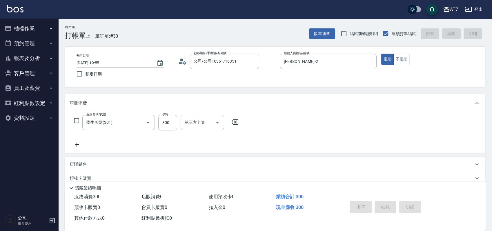
type input "0"
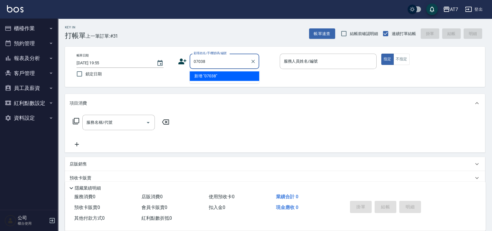
type input "07038"
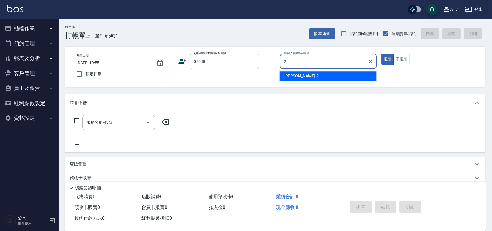
type input "[PERSON_NAME]-2"
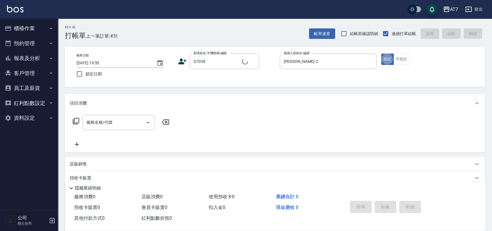
type input "公司/公司07038/07038"
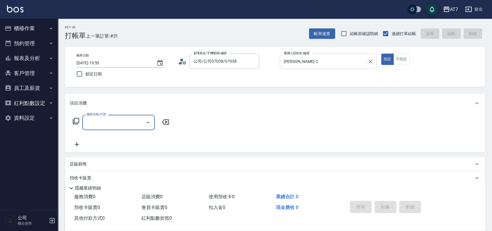
click at [371, 59] on icon "Clear" at bounding box center [371, 62] width 6 height 6
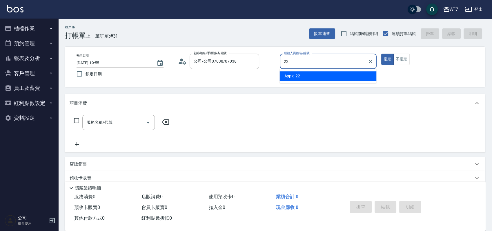
type input "Apple-22"
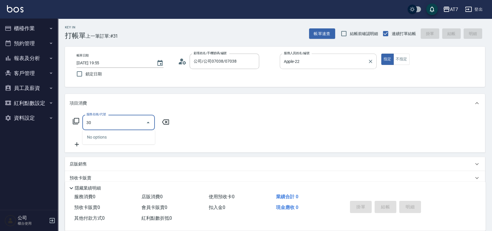
type input "303"
type input "40"
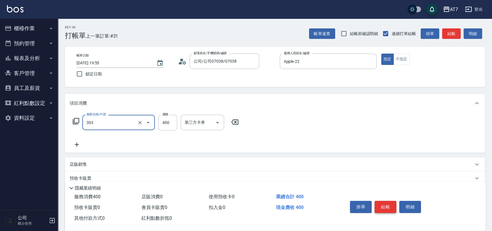
type input "A級剪髮(303)"
click at [385, 207] on button "結帳" at bounding box center [386, 207] width 22 height 12
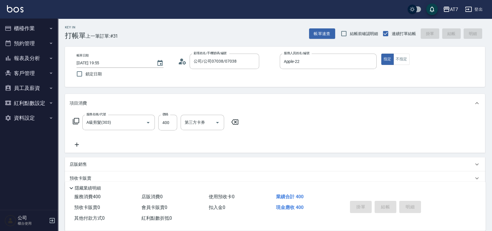
type input "[DATE] 19:56"
type input "0"
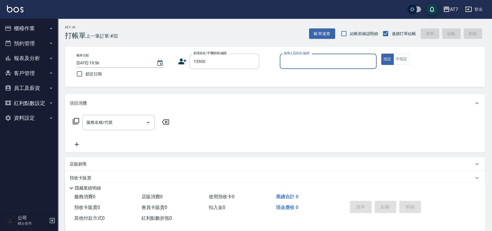
type input "15500"
type input "3"
type input "公司/公司15500/15500"
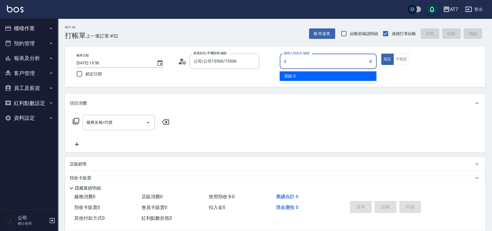
type input "韻如-3"
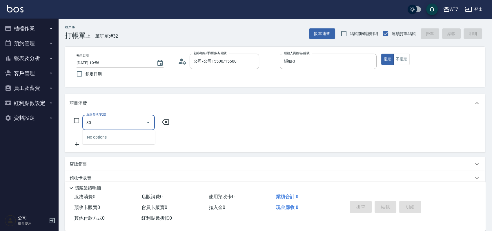
type input "301"
type input "30"
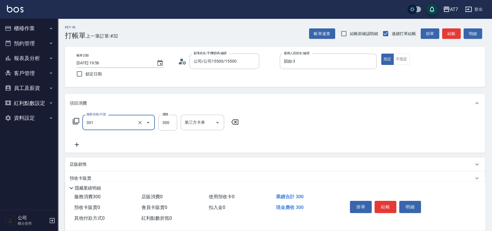
type input "學生剪髮(301)"
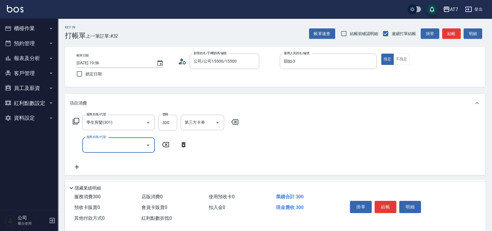
type input "6"
type input "400"
type input "180"
type input "染髮(400)"
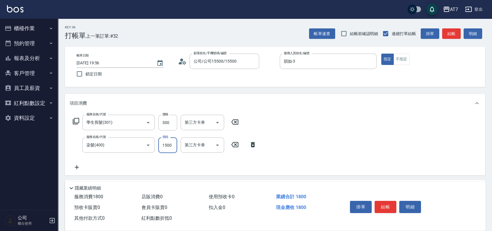
type input "30"
type input "120"
type input "40"
type input "1200"
type input "150"
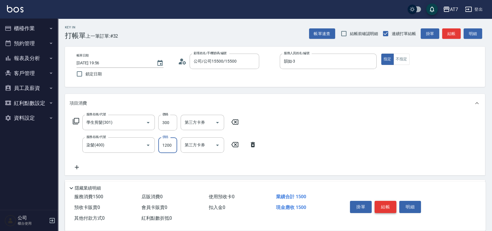
type input "1200"
click at [387, 202] on button "結帳" at bounding box center [386, 207] width 22 height 12
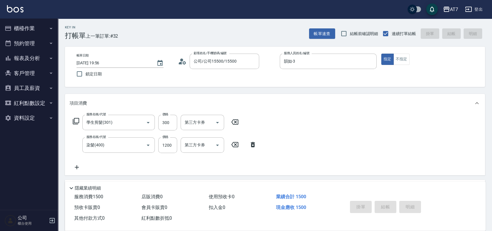
type input "[DATE] 19:57"
type input "0"
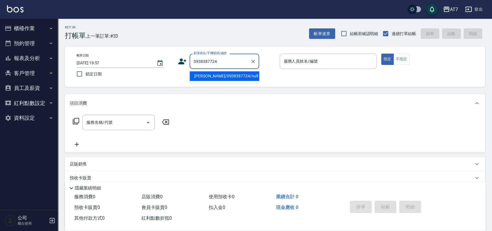
type input "[PERSON_NAME]/0938387724/null"
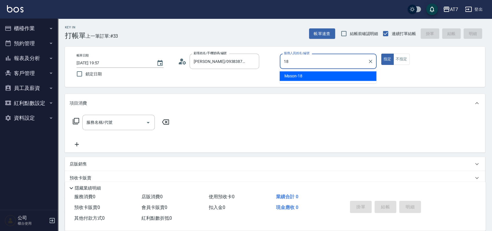
type input "Mason-18"
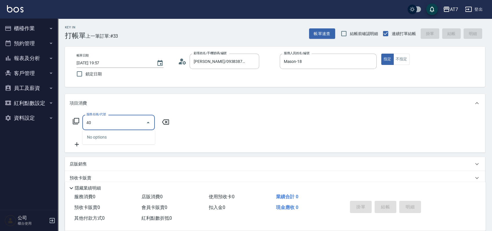
type input "401"
type input "150"
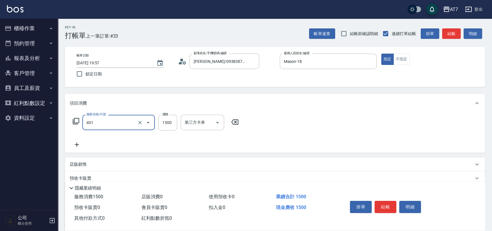
type input "染髮(互助)(401)"
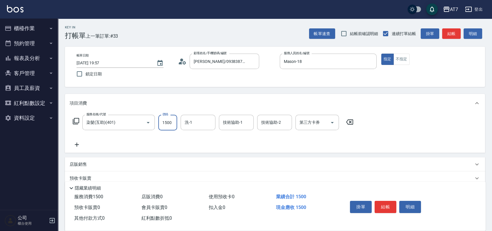
type input "1"
type input "0"
type input "19"
type input "10"
type input "1999"
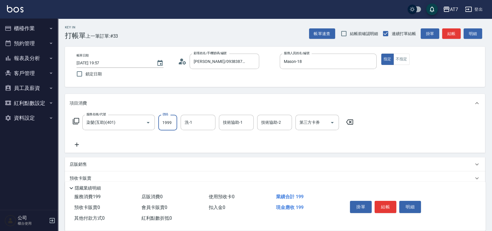
type input "190"
type input "1999"
type input "Bella-26"
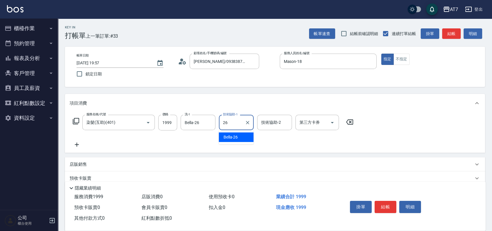
type input "Bella-26"
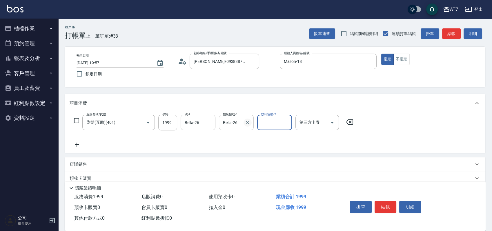
click at [249, 122] on icon "Clear" at bounding box center [248, 123] width 6 height 6
click at [384, 202] on button "結帳" at bounding box center [386, 207] width 22 height 12
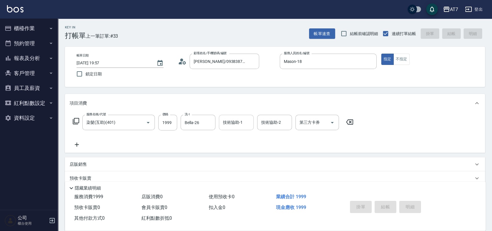
type input "[DATE] 19:58"
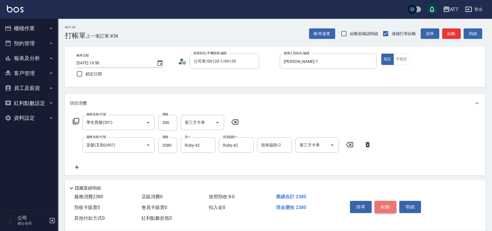
click at [378, 204] on button "結帳" at bounding box center [386, 207] width 22 height 12
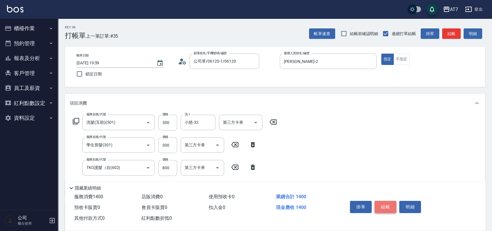
click at [387, 208] on button "結帳" at bounding box center [386, 207] width 22 height 12
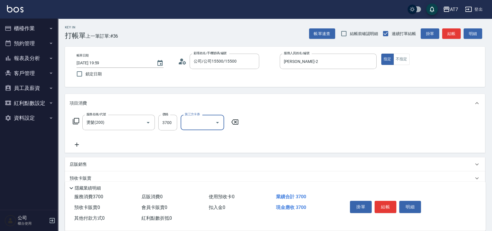
click at [386, 208] on button "結帳" at bounding box center [386, 207] width 22 height 12
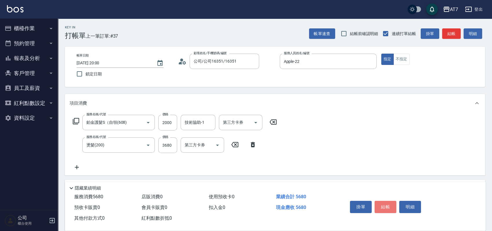
click at [386, 207] on button "結帳" at bounding box center [386, 207] width 22 height 12
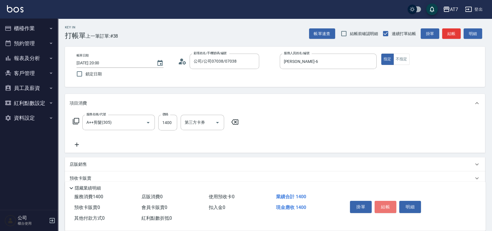
click at [386, 207] on button "結帳" at bounding box center [386, 207] width 22 height 12
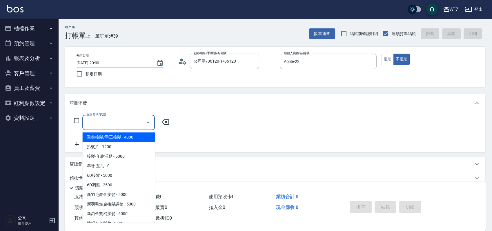
click at [115, 123] on input "服務名稱/代號" at bounding box center [114, 123] width 59 height 10
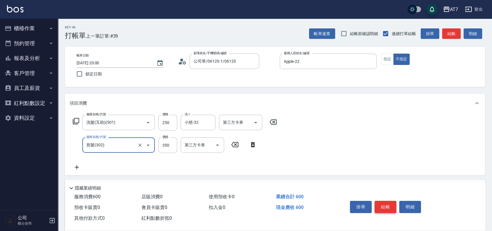
click at [385, 209] on button "結帳" at bounding box center [386, 207] width 22 height 12
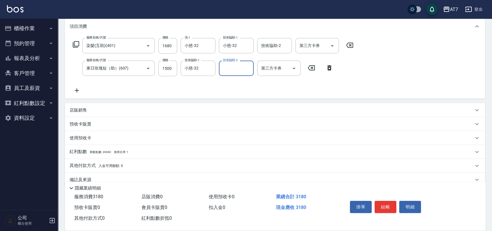
scroll to position [77, 0]
click at [367, 109] on div "店販銷售" at bounding box center [272, 110] width 404 height 6
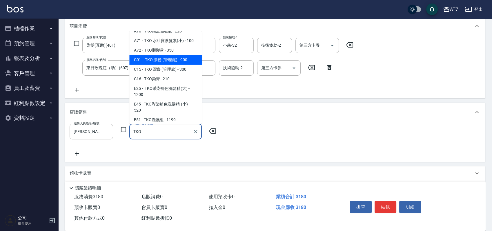
scroll to position [39, 0]
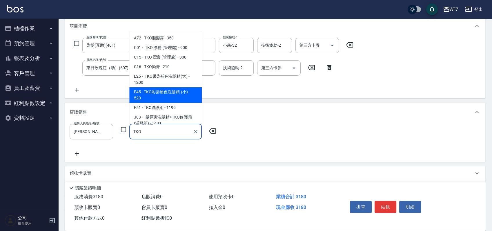
click at [177, 93] on span "E45 - TKO彩染補色洗髮精-(小) - 520" at bounding box center [165, 95] width 73 height 16
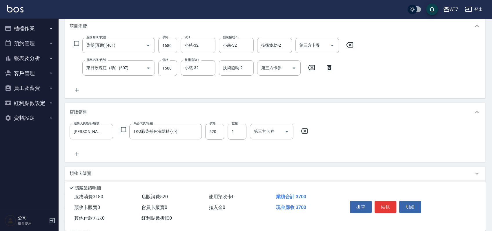
click at [215, 125] on label "價格" at bounding box center [213, 123] width 6 height 4
click at [215, 125] on input "520" at bounding box center [214, 132] width 19 height 16
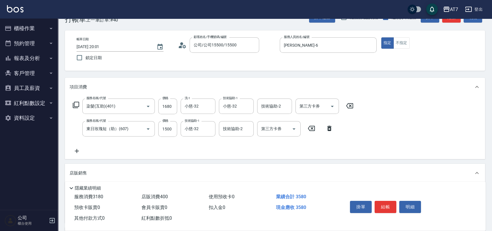
scroll to position [0, 0]
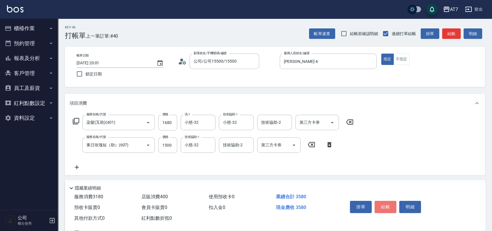
click at [383, 204] on button "結帳" at bounding box center [386, 207] width 22 height 12
click at [391, 203] on button "結帳" at bounding box center [386, 207] width 22 height 12
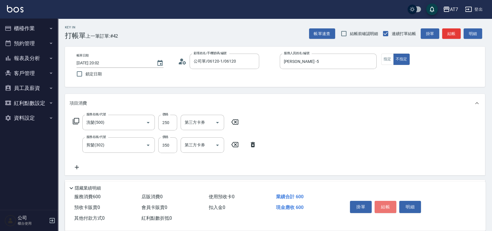
click at [389, 203] on button "結帳" at bounding box center [386, 207] width 22 height 12
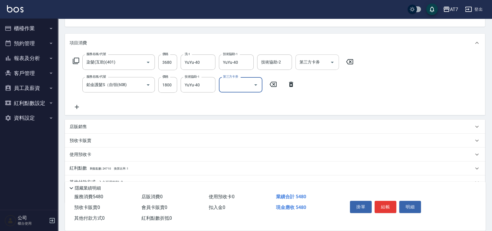
scroll to position [77, 0]
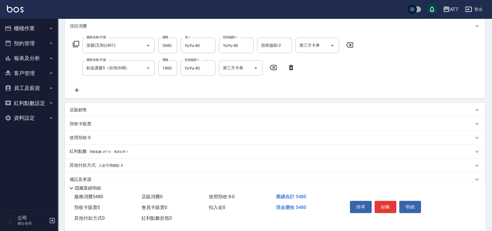
click at [196, 166] on div "其他付款方式 入金可用餘額: 0" at bounding box center [272, 165] width 404 height 6
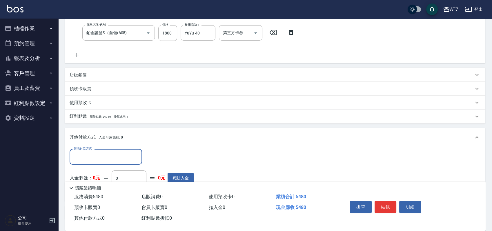
scroll to position [155, 0]
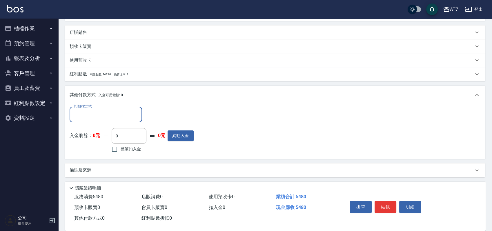
click at [123, 117] on input "其他付款方式" at bounding box center [105, 114] width 67 height 10
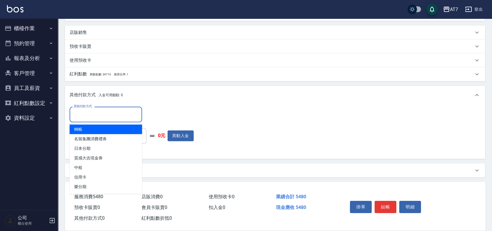
click at [100, 129] on span "轉帳" at bounding box center [106, 130] width 73 height 10
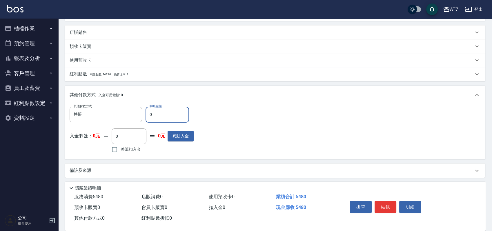
click at [151, 117] on input "0" at bounding box center [168, 115] width 44 height 16
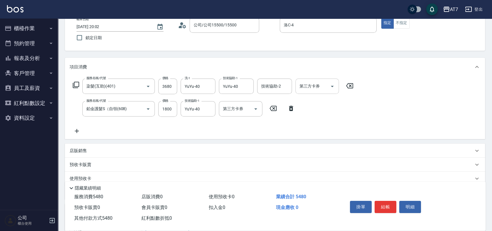
scroll to position [0, 0]
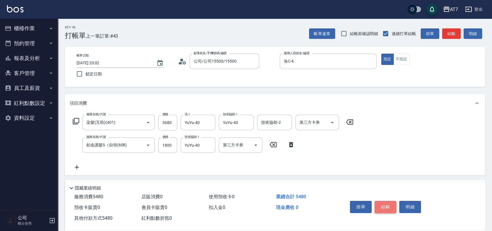
click at [389, 205] on button "結帳" at bounding box center [386, 207] width 22 height 12
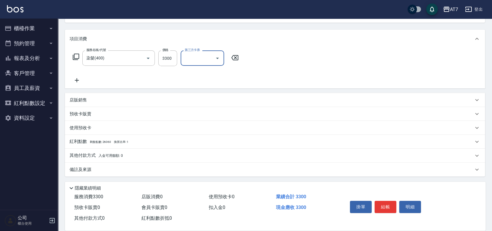
scroll to position [65, 0]
click at [200, 158] on div "其他付款方式 入金可用餘額: 0" at bounding box center [272, 155] width 404 height 6
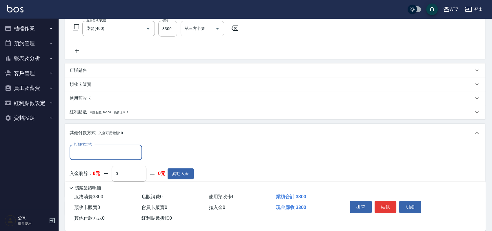
scroll to position [133, 0]
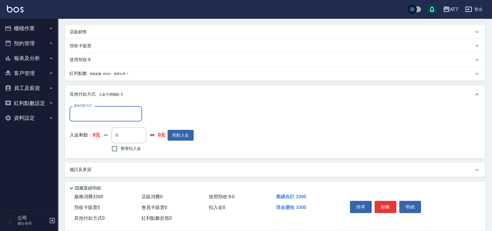
click at [105, 115] on input "其他付款方式" at bounding box center [105, 114] width 67 height 10
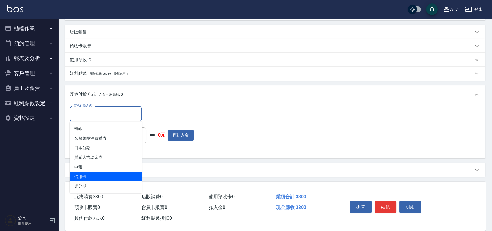
click at [95, 177] on span "信用卡" at bounding box center [106, 177] width 73 height 10
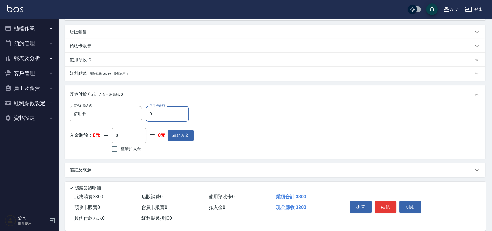
click at [149, 116] on input "0" at bounding box center [168, 114] width 44 height 16
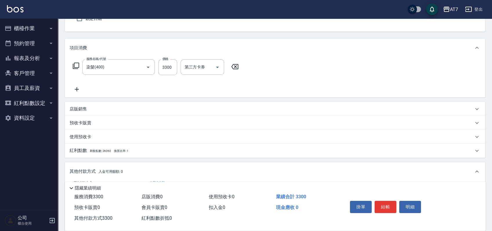
scroll to position [0, 0]
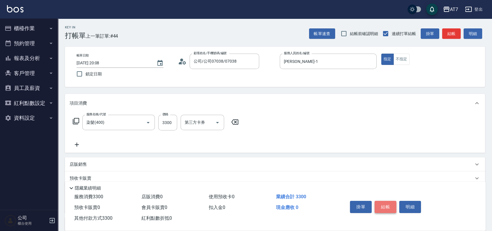
click at [392, 205] on button "結帳" at bounding box center [386, 207] width 22 height 12
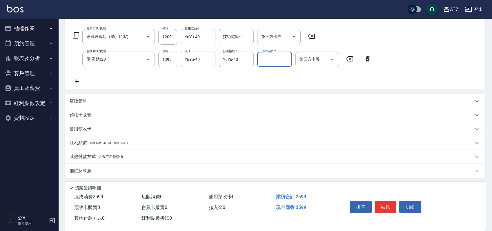
scroll to position [87, 0]
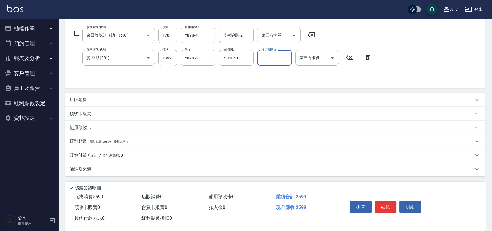
click at [171, 153] on div "其他付款方式 入金可用餘額: 0" at bounding box center [272, 155] width 404 height 6
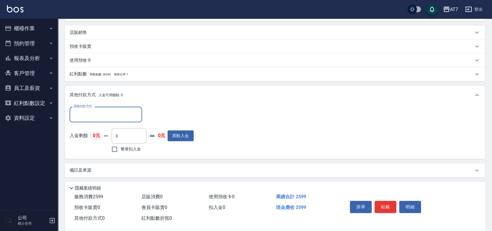
scroll to position [156, 0]
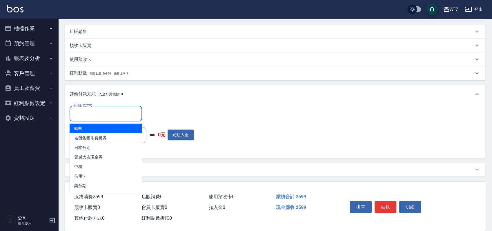
drag, startPoint x: 125, startPoint y: 117, endPoint x: 115, endPoint y: 122, distance: 11.3
click at [124, 117] on input "其他付款方式" at bounding box center [105, 114] width 67 height 10
click at [104, 129] on span "轉帳" at bounding box center [106, 129] width 73 height 10
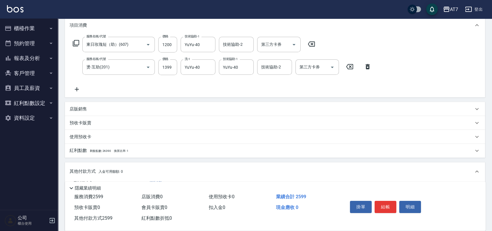
scroll to position [0, 0]
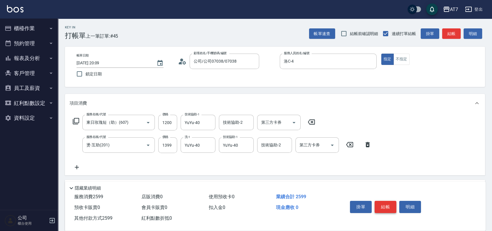
click at [389, 201] on button "結帳" at bounding box center [386, 207] width 22 height 12
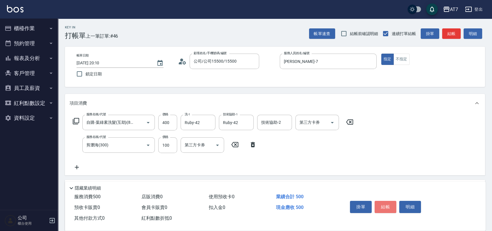
click at [383, 204] on button "結帳" at bounding box center [386, 207] width 22 height 12
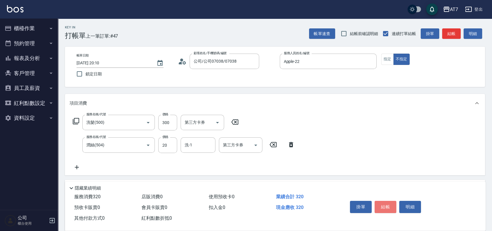
click at [383, 204] on button "結帳" at bounding box center [386, 207] width 22 height 12
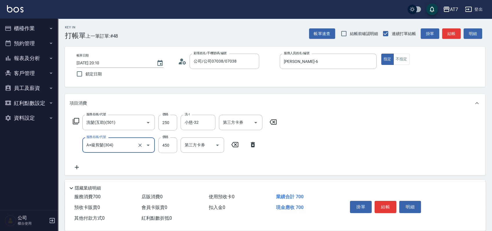
click at [383, 204] on button "結帳" at bounding box center [386, 207] width 22 height 12
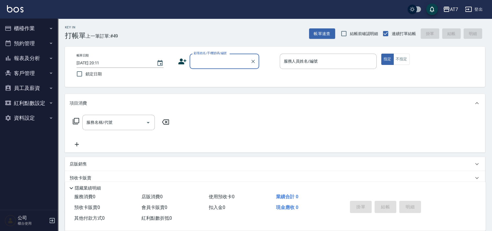
click at [40, 28] on button "櫃檯作業" at bounding box center [28, 28] width 53 height 15
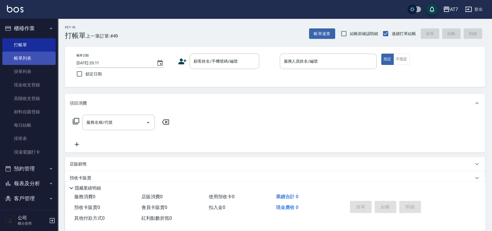
click at [30, 56] on link "帳單列表" at bounding box center [28, 58] width 53 height 13
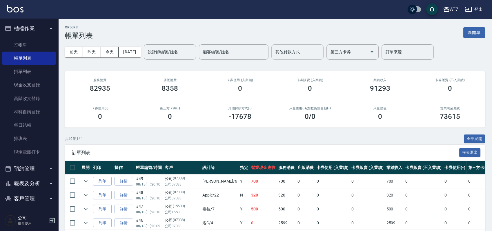
click at [306, 53] on input "其他付款方式" at bounding box center [297, 52] width 47 height 10
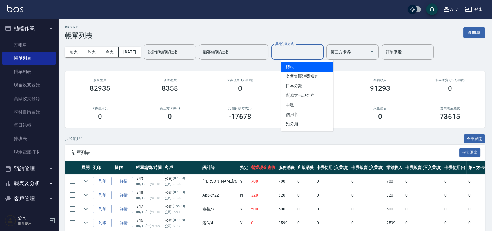
click at [311, 66] on span "轉帳" at bounding box center [307, 67] width 52 height 10
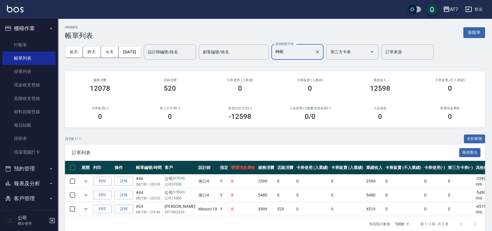
click at [310, 50] on input "轉帳" at bounding box center [293, 52] width 38 height 10
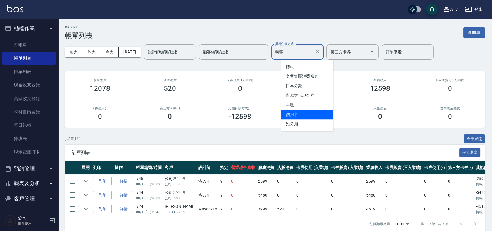
click at [299, 114] on span "信用卡" at bounding box center [307, 115] width 52 height 10
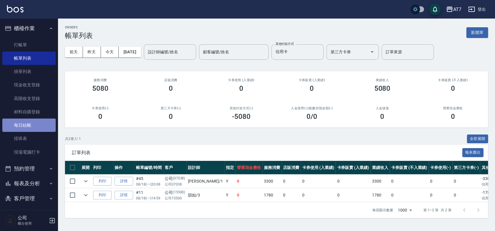
click at [38, 128] on link "每日結帳" at bounding box center [28, 125] width 53 height 13
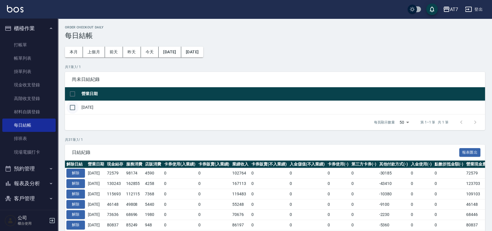
click at [78, 108] on input "checkbox" at bounding box center [72, 108] width 12 height 12
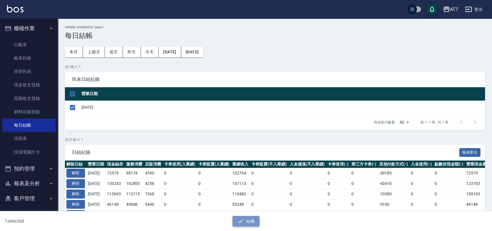
click at [241, 219] on icon "button" at bounding box center [240, 221] width 7 height 7
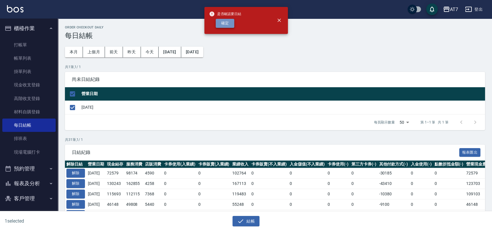
click at [225, 27] on button "確定" at bounding box center [225, 23] width 19 height 9
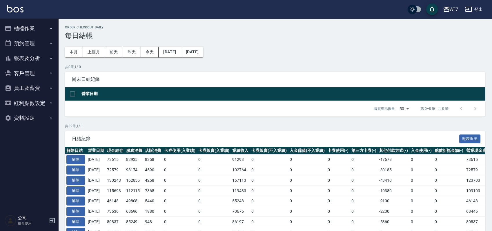
click at [40, 59] on button "報表及分析" at bounding box center [28, 58] width 53 height 15
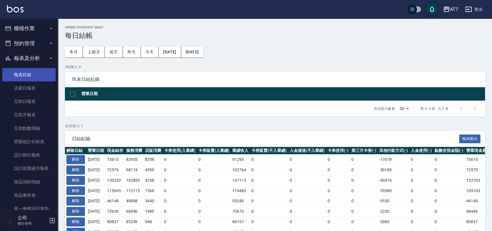
click at [22, 74] on link "報表目錄" at bounding box center [28, 74] width 53 height 13
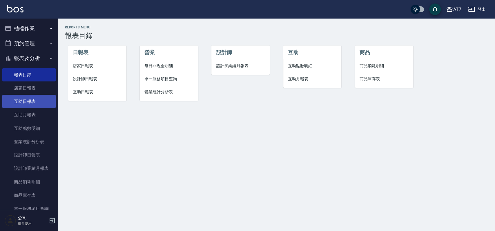
click at [21, 96] on link "互助日報表" at bounding box center [28, 101] width 53 height 13
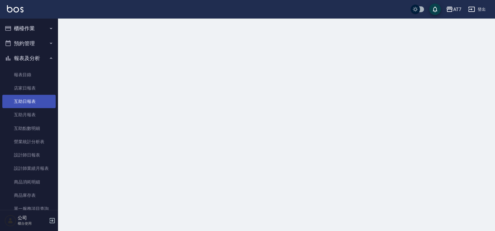
click at [24, 95] on link "互助日報表" at bounding box center [28, 101] width 53 height 13
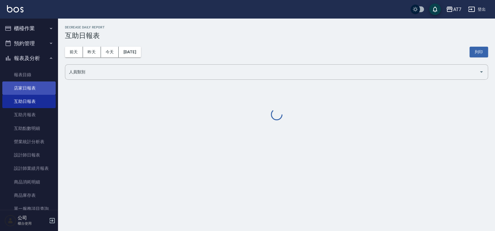
click at [30, 90] on link "店家日報表" at bounding box center [28, 88] width 53 height 13
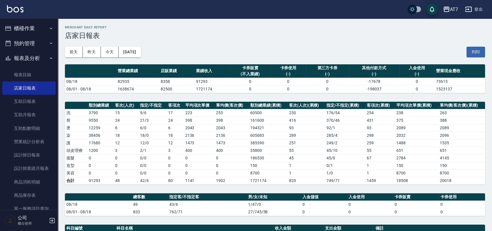
click at [32, 31] on button "櫃檯作業" at bounding box center [28, 28] width 53 height 15
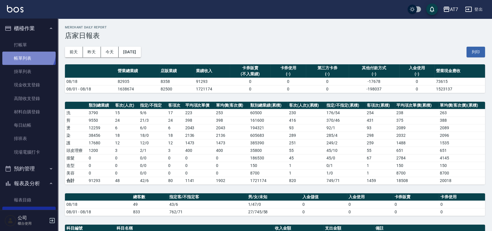
click at [26, 52] on link "帳單列表" at bounding box center [28, 58] width 53 height 13
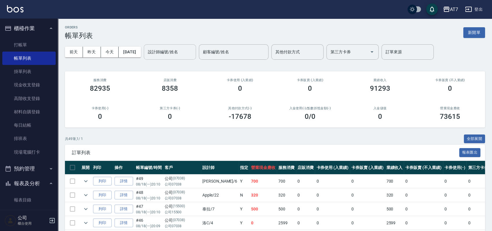
click at [171, 51] on input "設計師編號/姓名" at bounding box center [170, 52] width 47 height 10
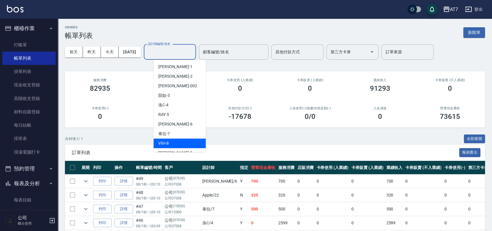
click at [179, 142] on div "ViVi -8" at bounding box center [180, 144] width 52 height 10
type input "ViVi-8"
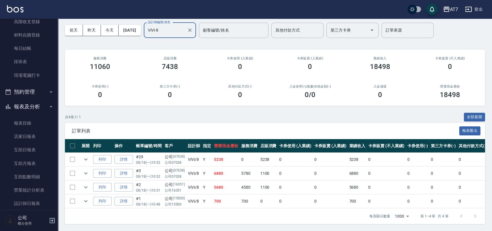
scroll to position [77, 0]
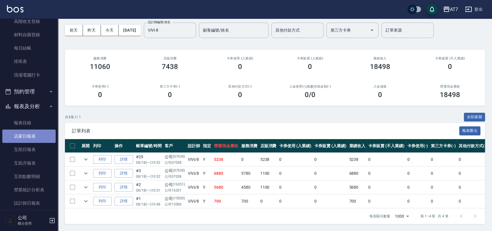
click at [35, 137] on link "店家日報表" at bounding box center [28, 136] width 53 height 13
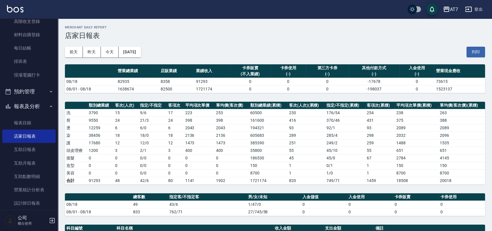
scroll to position [155, 0]
